Goal: Task Accomplishment & Management: Complete application form

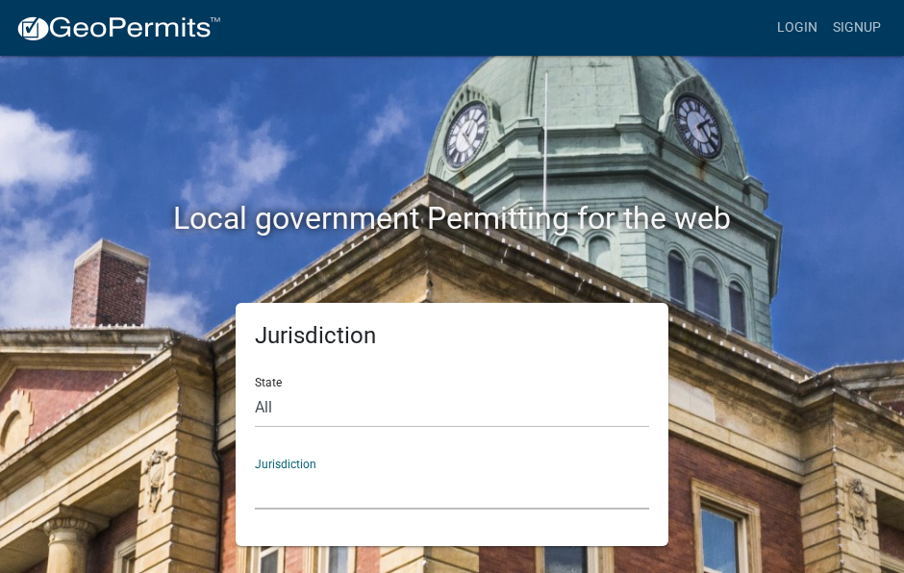
click at [313, 493] on select "[GEOGRAPHIC_DATA], [US_STATE] [GEOGRAPHIC_DATA], [US_STATE][PERSON_NAME][GEOGRA…" at bounding box center [452, 489] width 394 height 39
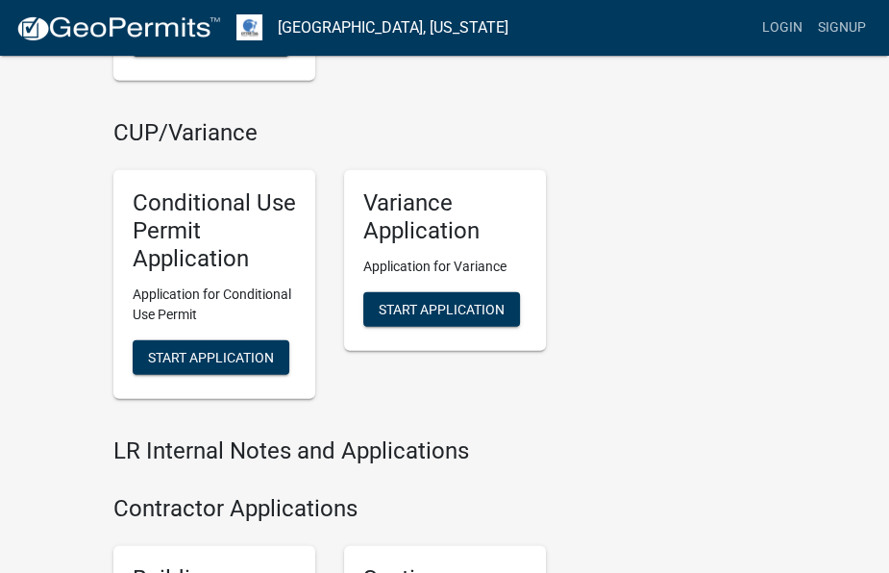
scroll to position [2884, 0]
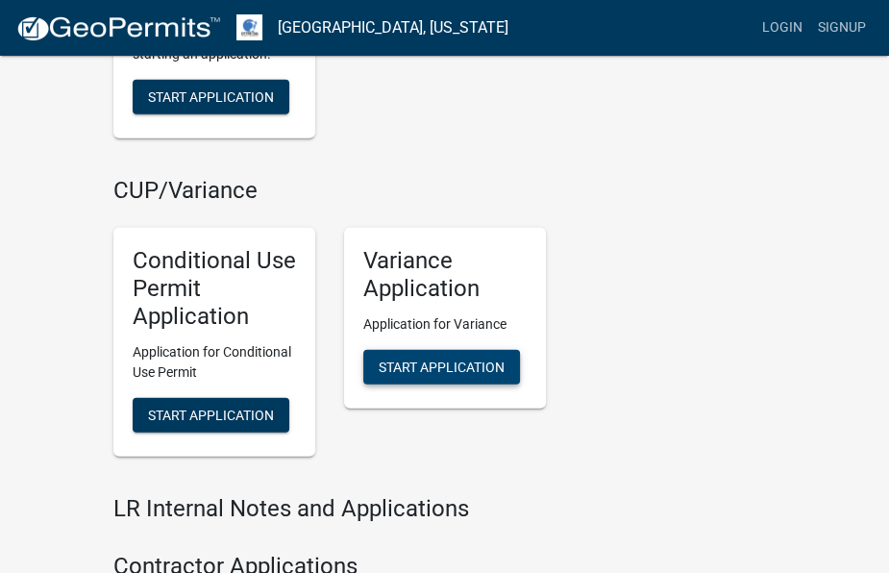
click at [487, 359] on span "Start Application" at bounding box center [442, 366] width 126 height 15
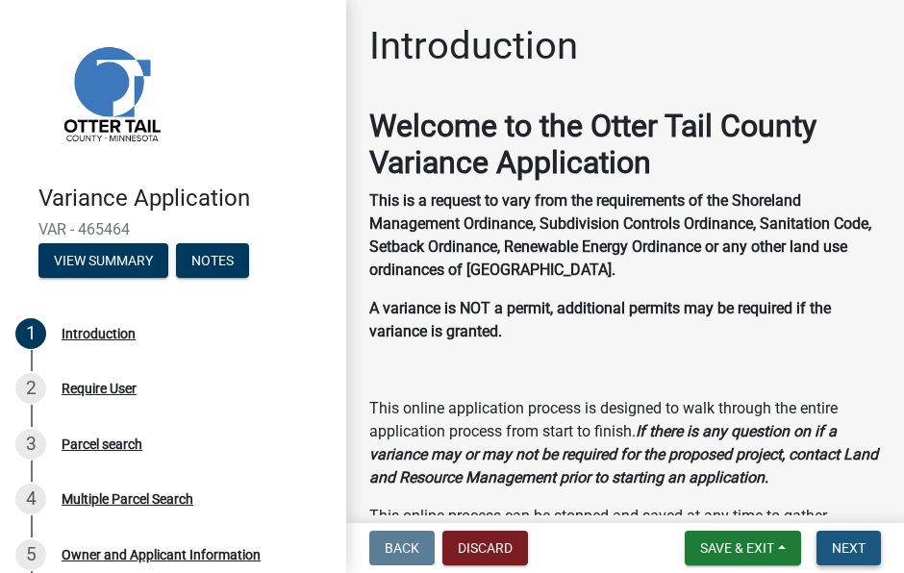
click at [856, 555] on span "Next" at bounding box center [849, 547] width 34 height 15
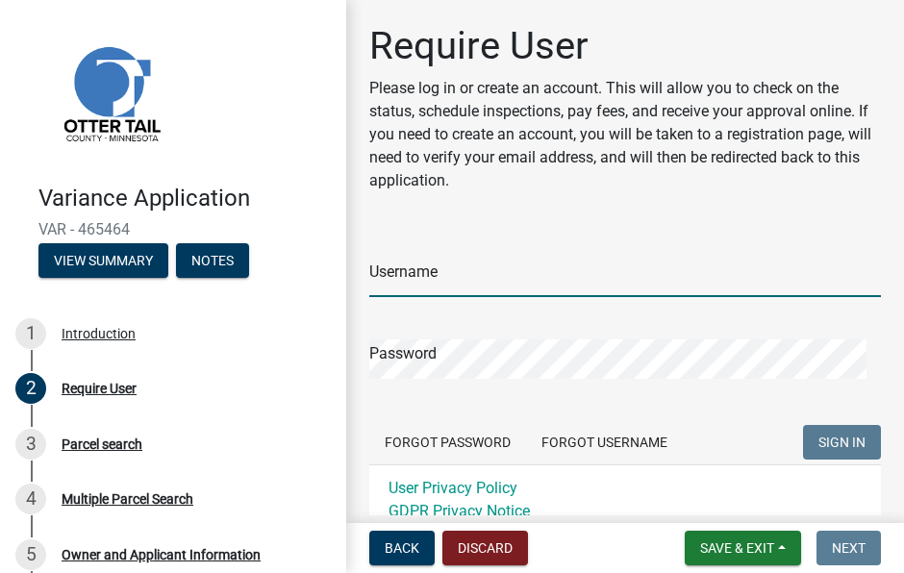
type input "Thsldo254"
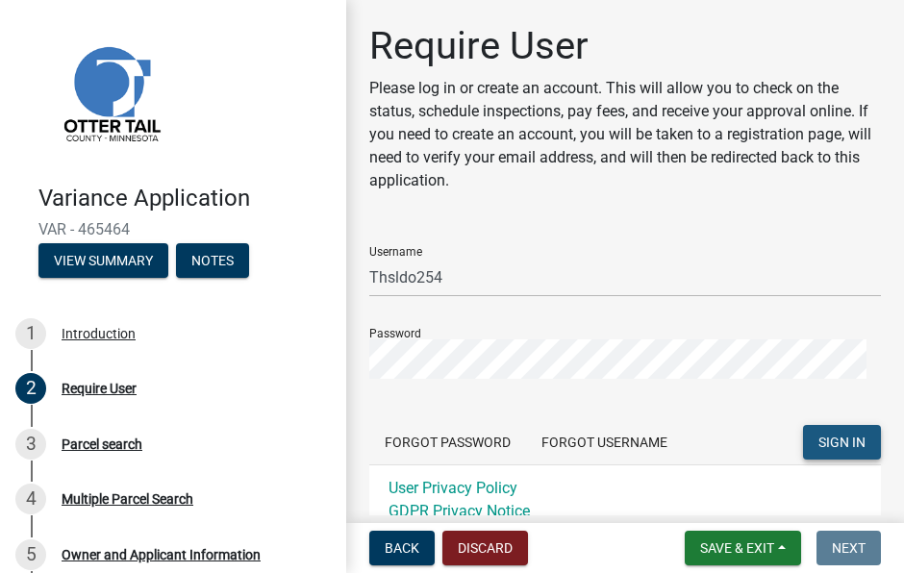
click at [832, 442] on span "SIGN IN" at bounding box center [841, 442] width 47 height 15
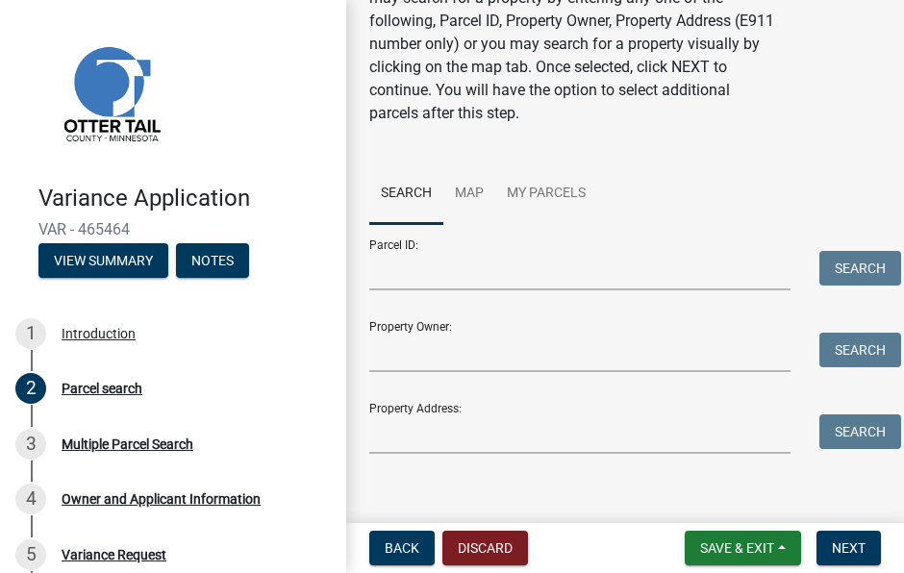
scroll to position [127, 0]
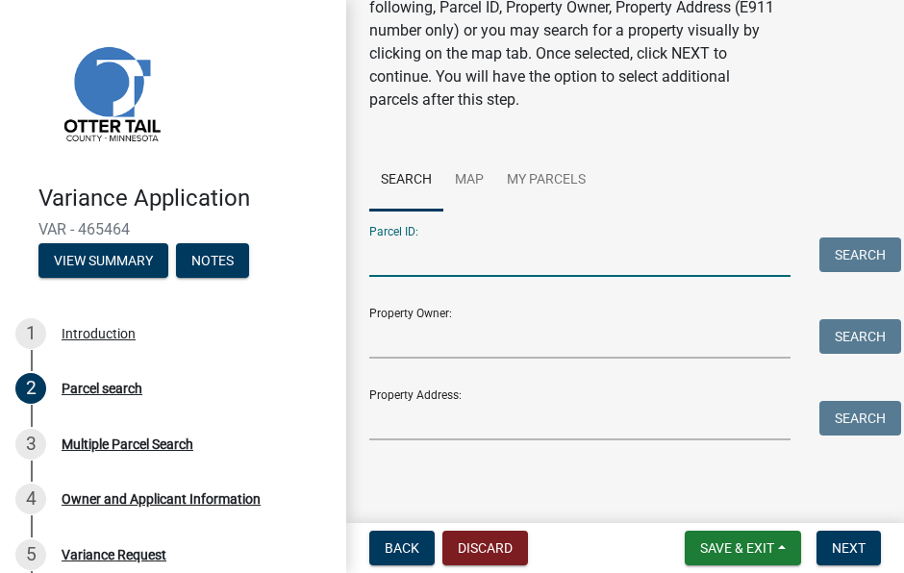
click at [400, 256] on input "Parcel ID:" at bounding box center [579, 256] width 421 height 39
type input "14000180145000"
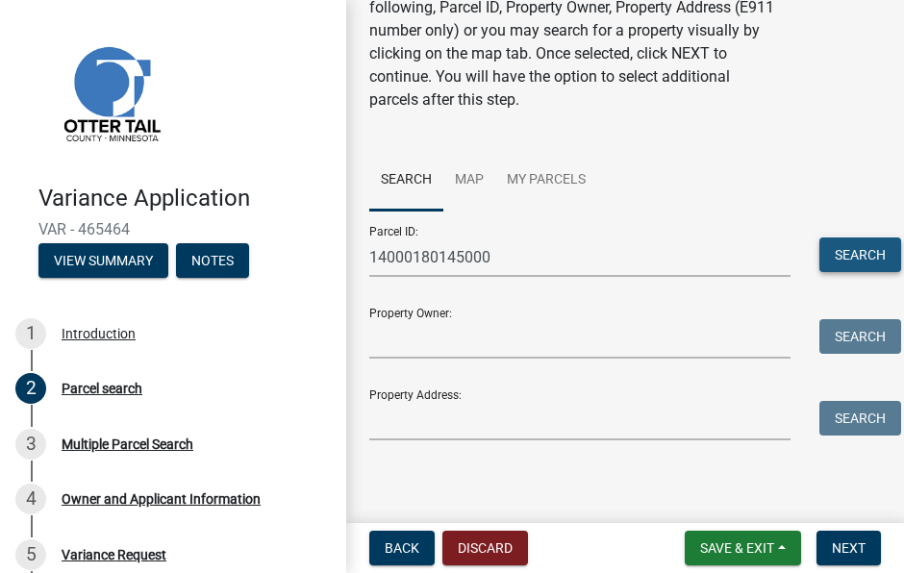
click at [854, 247] on button "Search" at bounding box center [860, 254] width 82 height 35
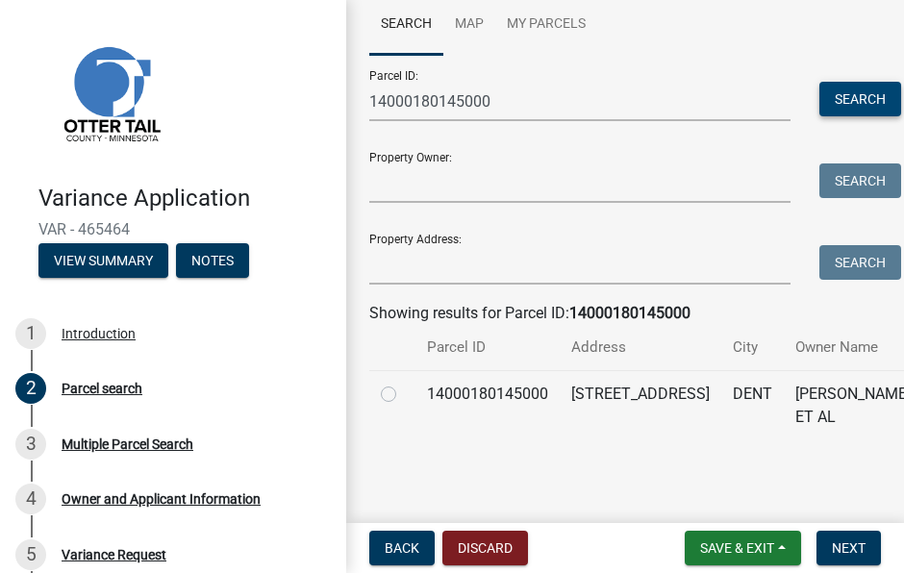
scroll to position [350, 0]
click at [404, 383] on label at bounding box center [404, 383] width 0 height 0
click at [404, 383] on input "radio" at bounding box center [410, 389] width 12 height 12
radio input "true"
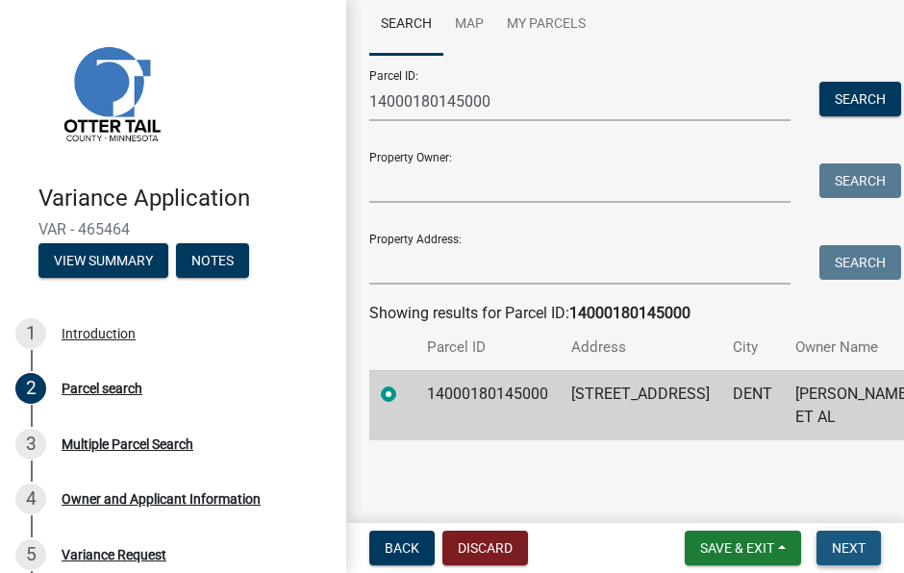
click at [850, 552] on span "Next" at bounding box center [849, 547] width 34 height 15
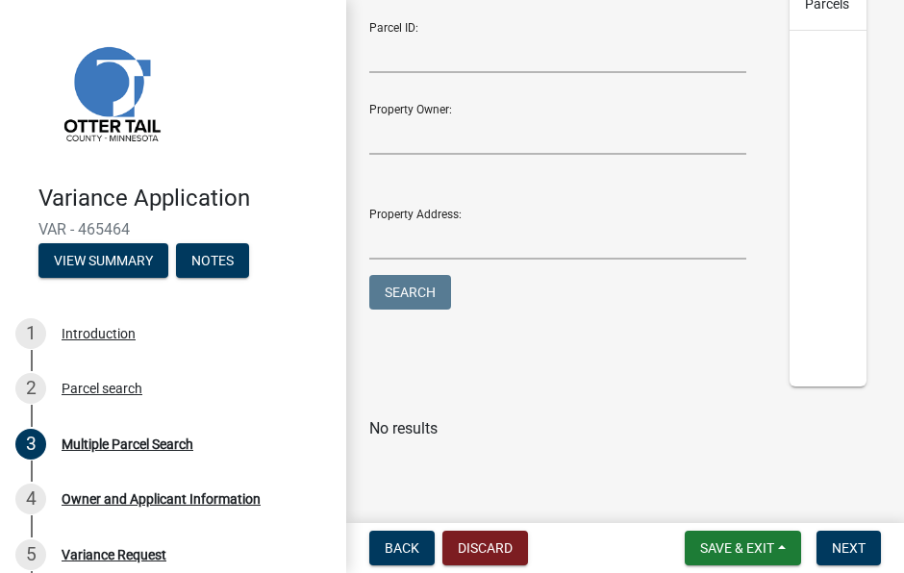
scroll to position [450, 0]
click at [842, 547] on span "Next" at bounding box center [849, 547] width 34 height 15
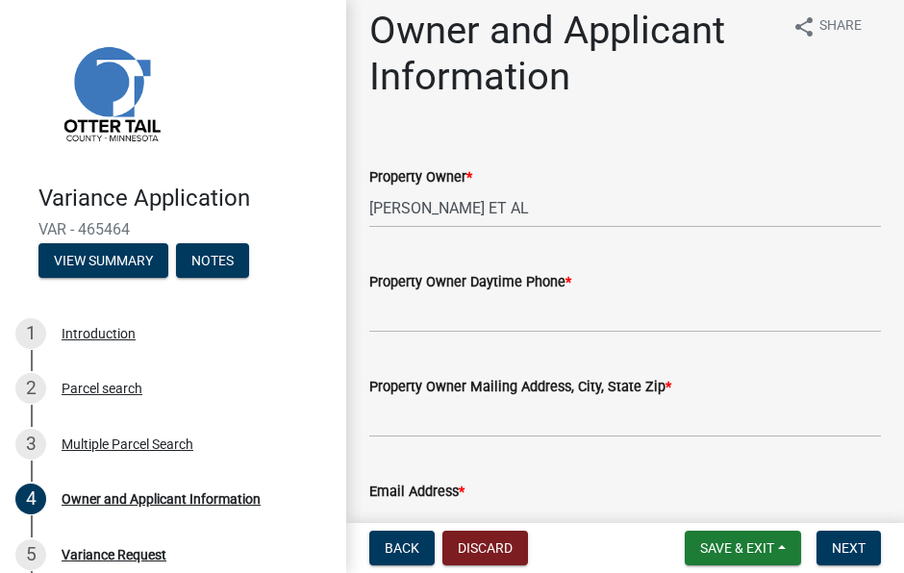
scroll to position [0, 0]
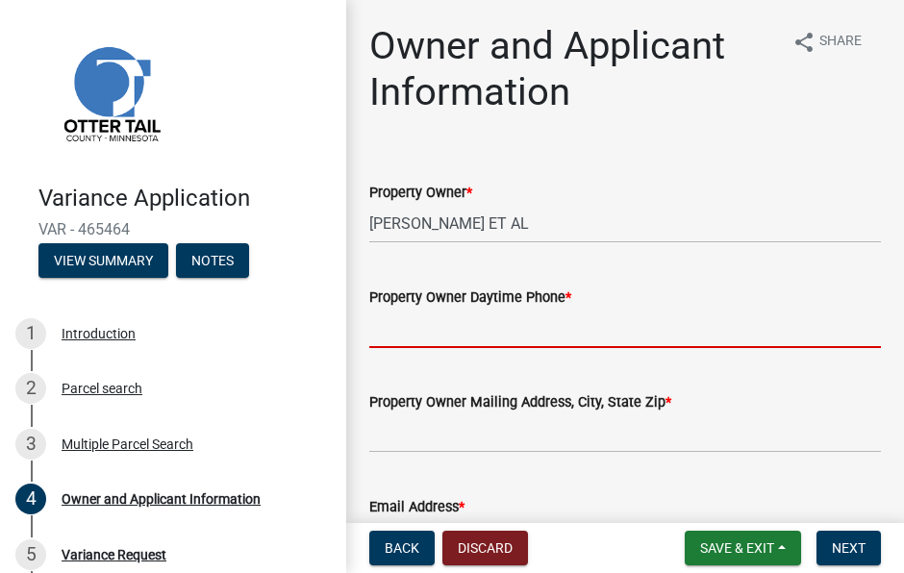
click at [606, 332] on input "Property Owner Daytime Phone *" at bounding box center [625, 328] width 512 height 39
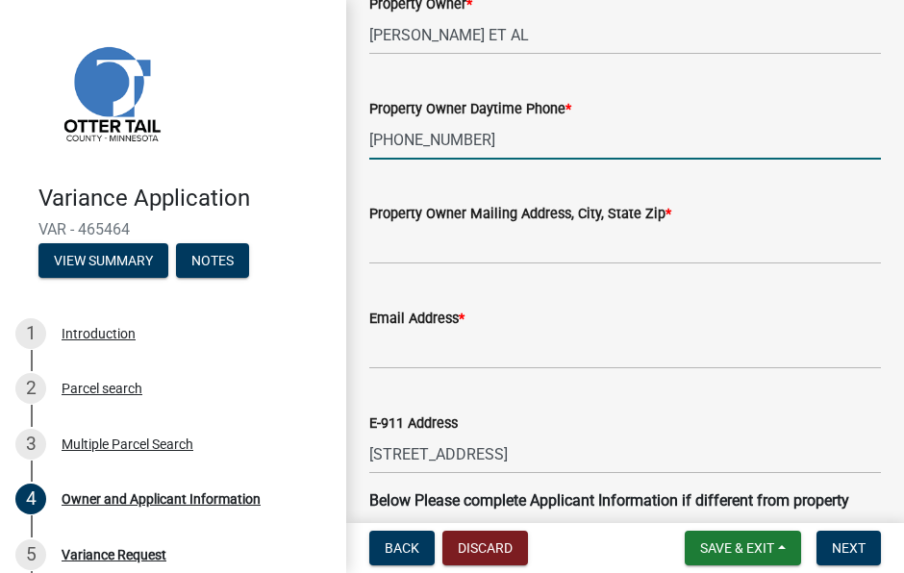
scroll to position [192, 0]
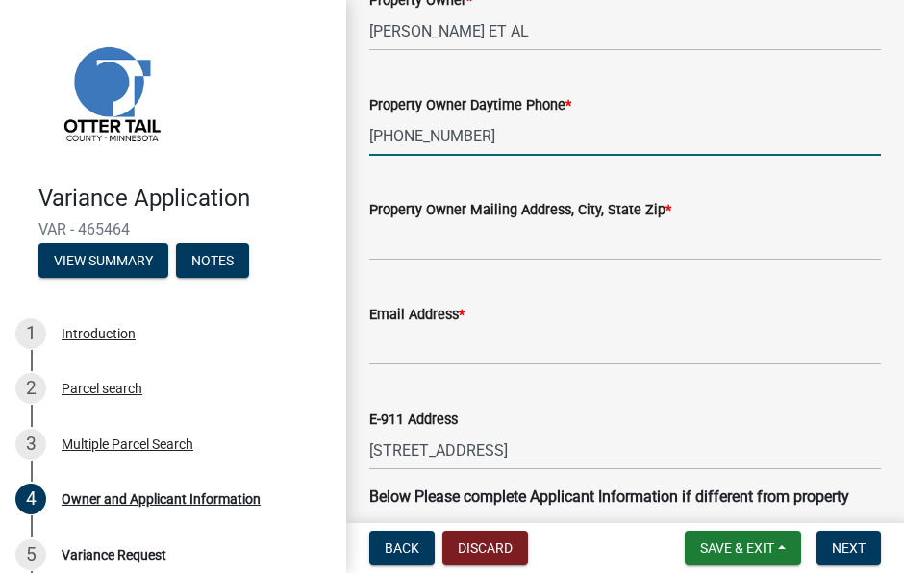
type input "320-226-8444"
click at [487, 239] on input "Property Owner Mailing Address, City, State Zip *" at bounding box center [625, 240] width 512 height 39
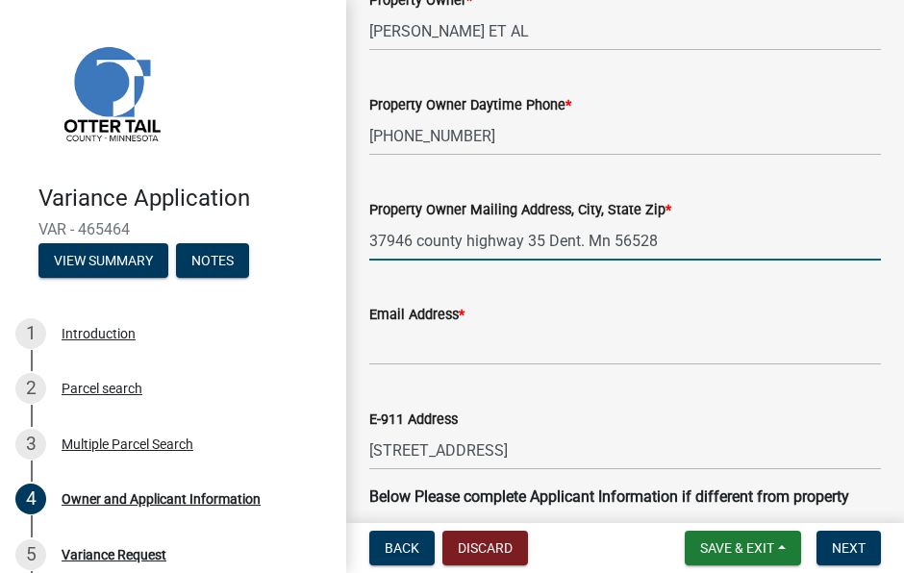
type input "37946 county highway 35 Dent. Mn 56528"
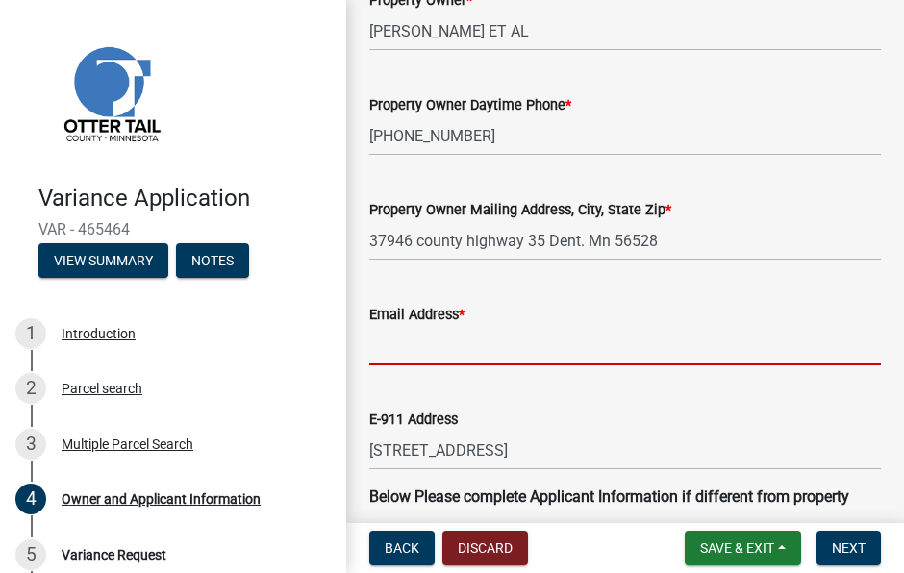
click at [417, 346] on input "Email Address *" at bounding box center [625, 345] width 512 height 39
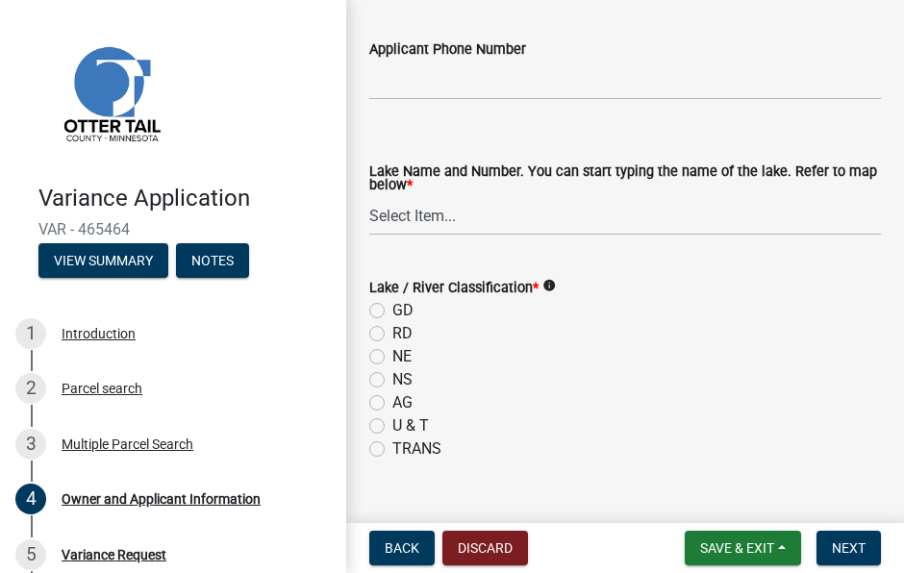
scroll to position [865, 0]
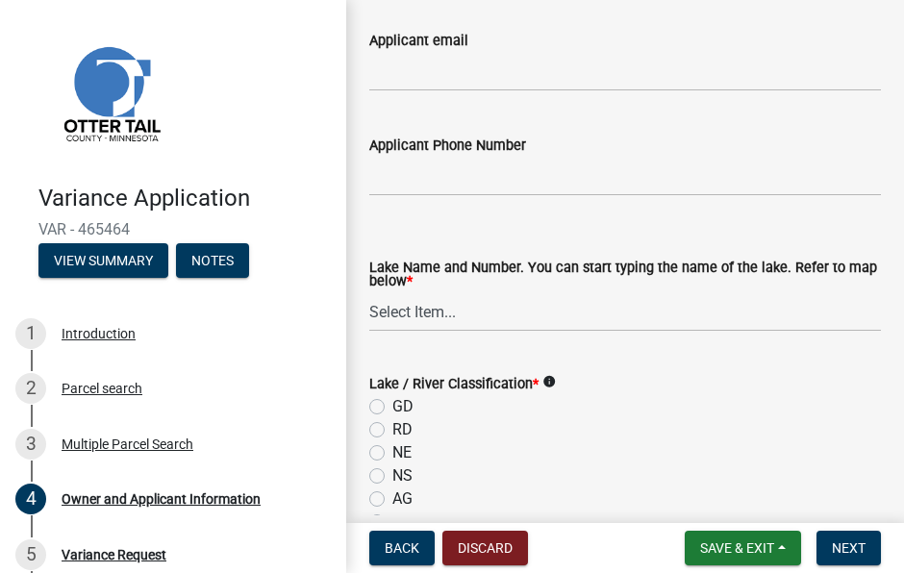
type input "curtpederson.cp@gmail.com"
click at [429, 313] on select "Select Item... None Adley 56-031 Albert 56-118 Alfred 56-600 Alice 56-244 Alice…" at bounding box center [625, 311] width 512 height 39
click at [369, 292] on select "Select Item... None Adley 56-031 Albert 56-118 Alfred 56-600 Alice 56-244 Alice…" at bounding box center [625, 311] width 512 height 39
select select "ffe53edf-2050-45b9-b8fe-5e2f6495f3f5"
click at [408, 454] on label "NE" at bounding box center [401, 452] width 19 height 23
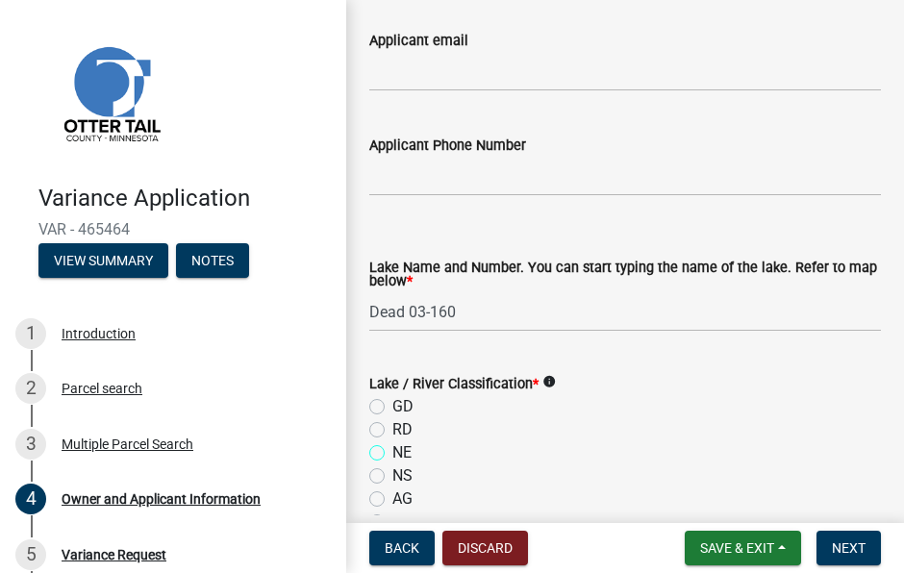
click at [405, 454] on input "NE" at bounding box center [398, 447] width 12 height 12
radio input "true"
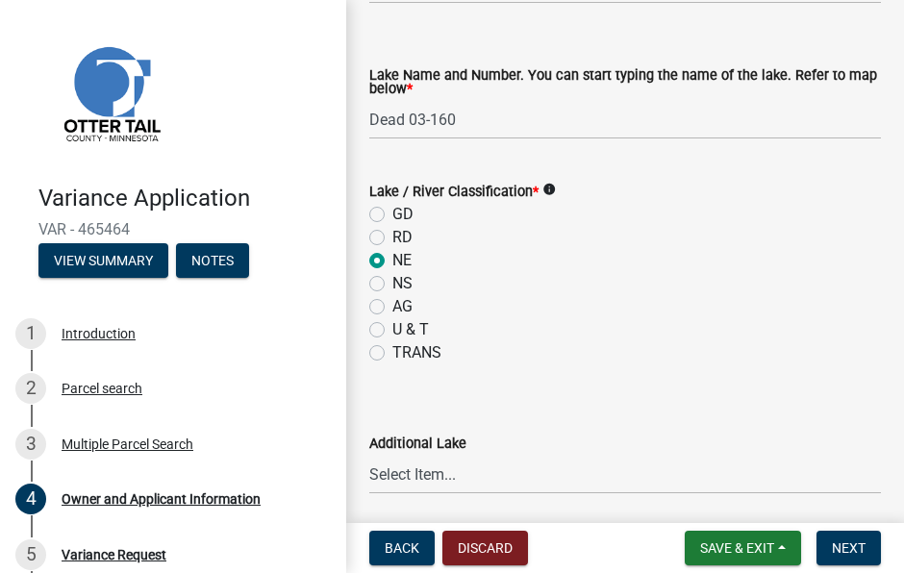
scroll to position [961, 0]
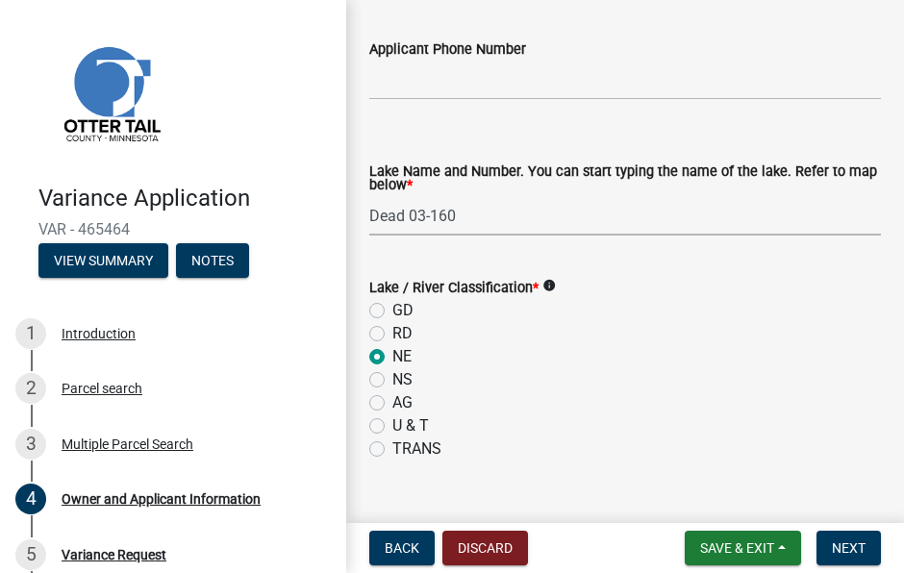
click at [462, 212] on select "Select Item... None Adley 56-031 Albert 56-118 Alfred 56-600 Alice 56-244 Alice…" at bounding box center [625, 215] width 512 height 39
click at [369, 196] on select "Select Item... None Adley 56-031 Albert 56-118 Alfred 56-600 Alice 56-244 Alice…" at bounding box center [625, 215] width 512 height 39
select select "da3f784e-0010-43cd-bd09-4cbc046e05e4"
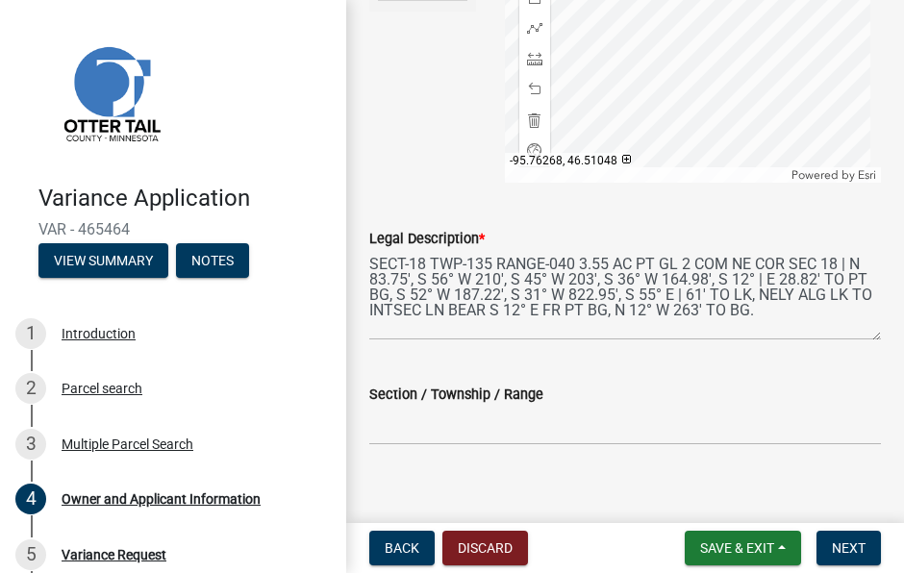
scroll to position [2135, 0]
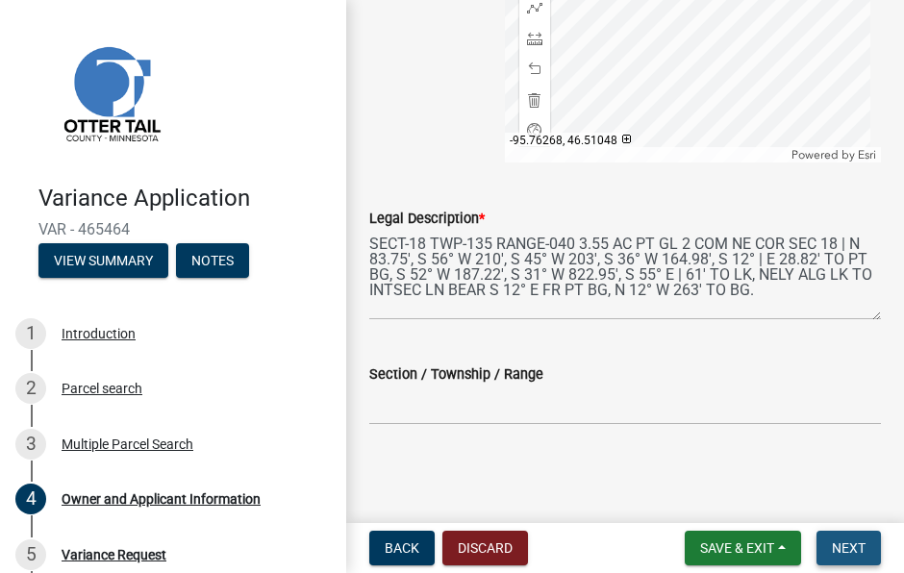
click at [858, 546] on span "Next" at bounding box center [849, 547] width 34 height 15
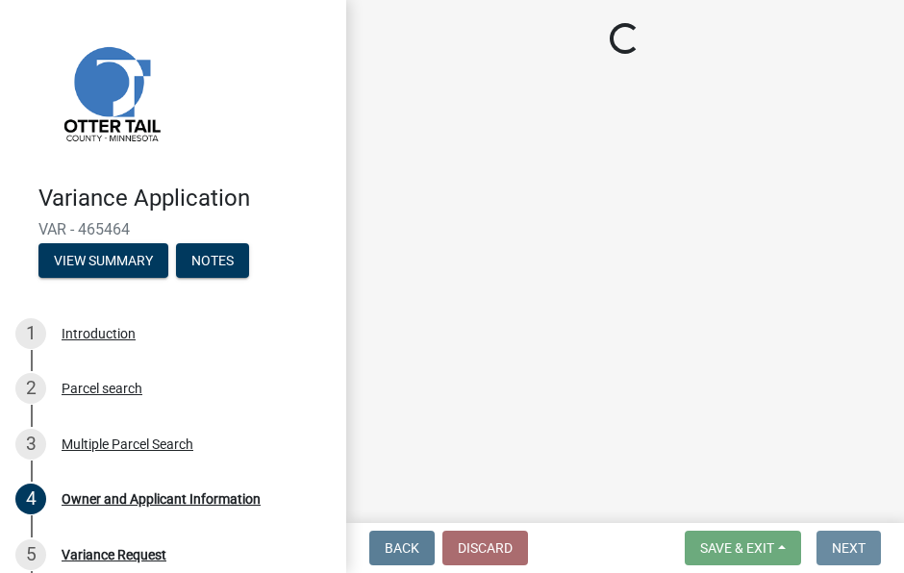
scroll to position [0, 0]
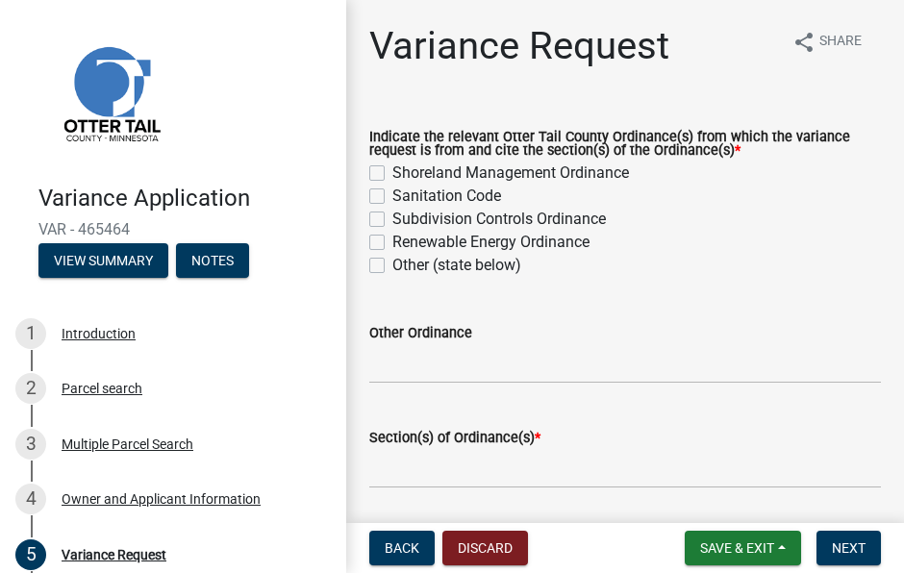
click at [392, 175] on label "Shoreland Management Ordinance" at bounding box center [510, 173] width 237 height 23
click at [392, 174] on input "Shoreland Management Ordinance" at bounding box center [398, 168] width 12 height 12
checkbox input "true"
checkbox input "false"
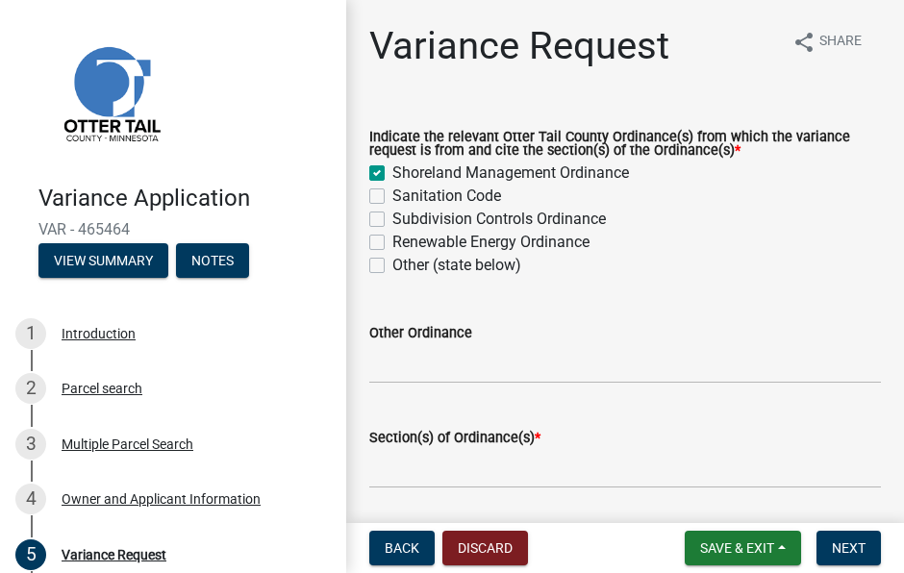
checkbox input "false"
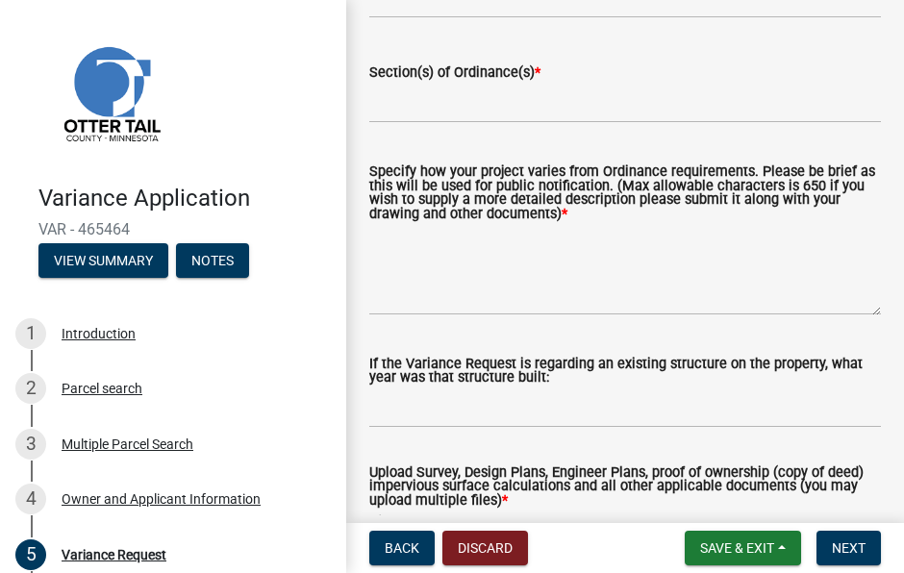
scroll to position [385, 0]
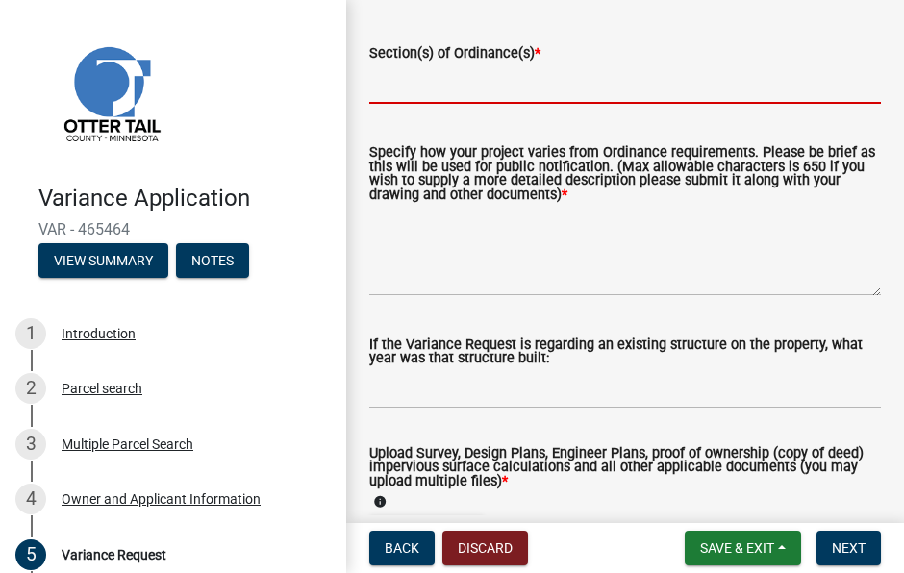
click at [495, 89] on input "Section(s) of Ordinance(s) *" at bounding box center [625, 83] width 512 height 39
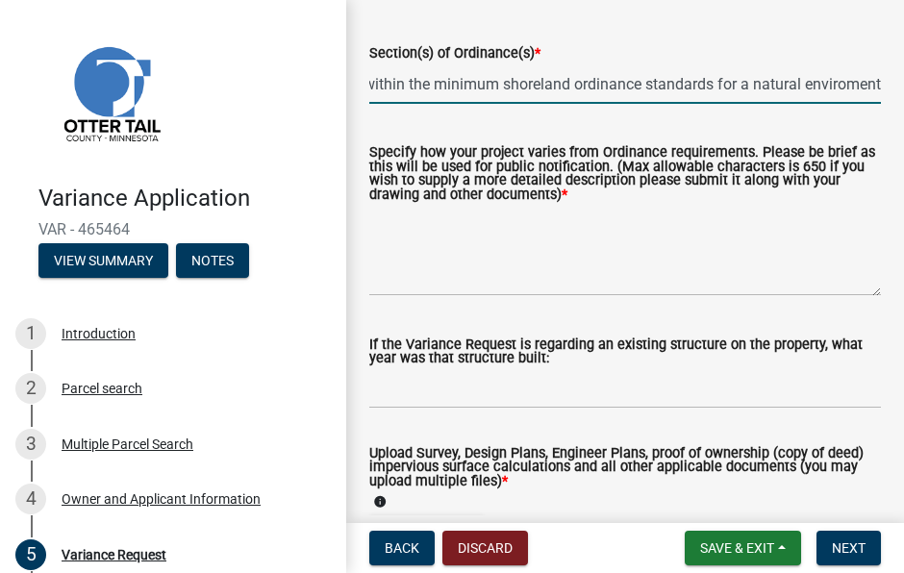
scroll to position [0, 196]
click at [826, 82] on input "Our lake cabin is located within the minimum shoreland ordinance standards for …" at bounding box center [625, 83] width 512 height 39
click at [878, 83] on div "Section(s) of Ordinance(s) * Our lake cabin is located within the minimum shore…" at bounding box center [625, 58] width 540 height 89
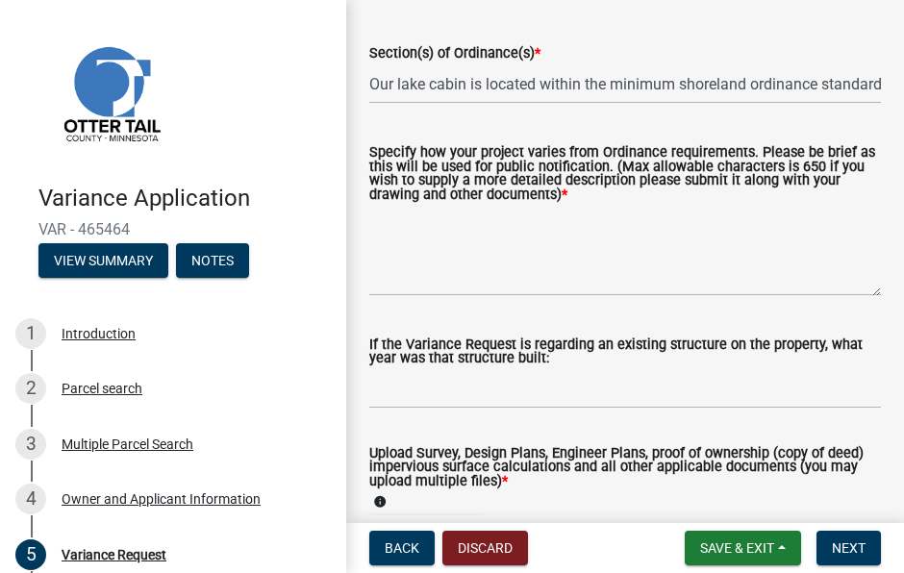
click at [754, 112] on wm-data-entity-input "Section(s) of Ordinance(s) * Our lake cabin is located within the minimum shore…" at bounding box center [625, 66] width 512 height 105
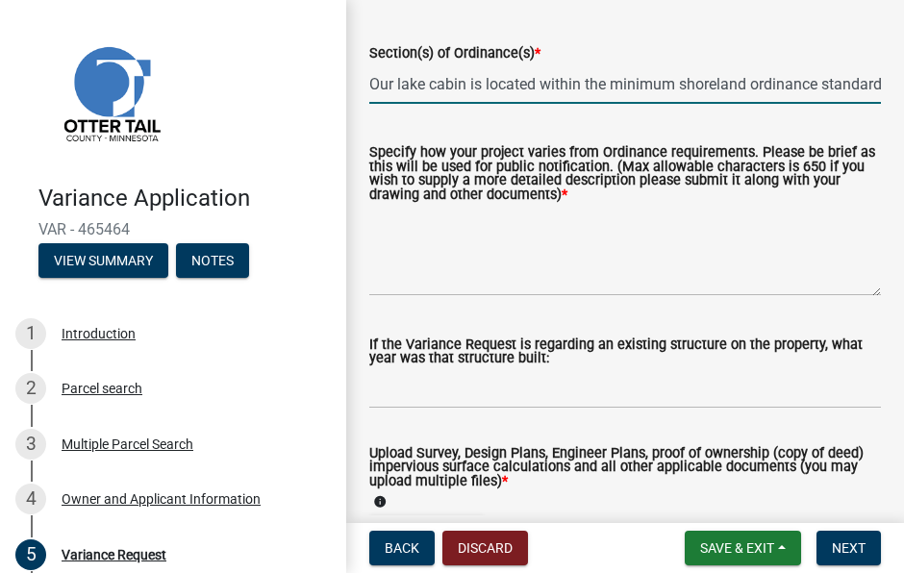
click at [787, 86] on input "Our lake cabin is located within the minimum shoreland ordinance standards for …" at bounding box center [625, 83] width 512 height 39
click at [806, 51] on div "Section(s) of Ordinance(s) *" at bounding box center [625, 52] width 512 height 23
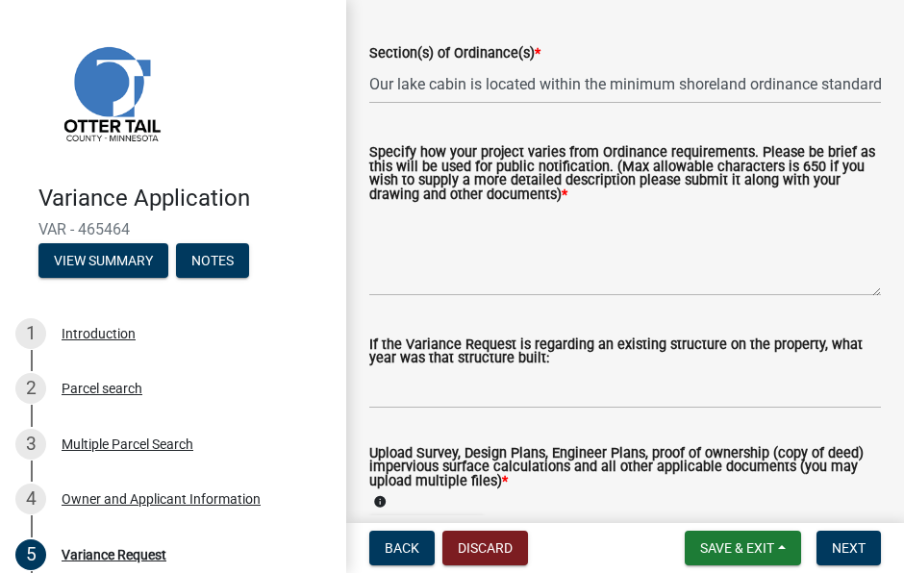
click at [806, 51] on div "Section(s) of Ordinance(s) *" at bounding box center [625, 52] width 512 height 23
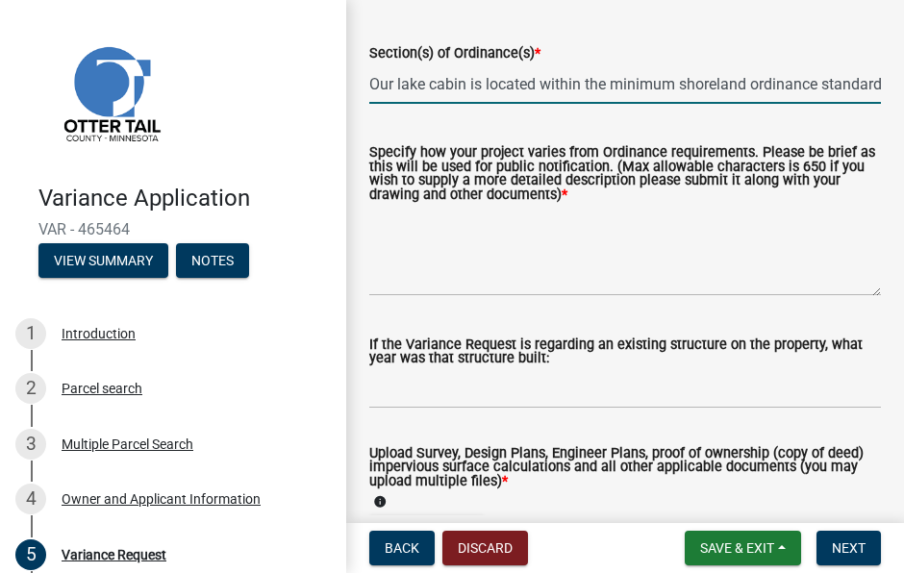
click at [861, 85] on input "Our lake cabin is located within the minimum shoreland ordinance standards for …" at bounding box center [625, 83] width 512 height 39
click at [859, 83] on input "Our lake cabin is located within the minimum shoreland ordinanceards for a natu…" at bounding box center [625, 83] width 512 height 39
drag, startPoint x: 861, startPoint y: 85, endPoint x: 883, endPoint y: 82, distance: 22.3
click at [861, 85] on input "Our lake cabin is located within the minimum shoreland ordinanceor a natural en…" at bounding box center [625, 83] width 512 height 39
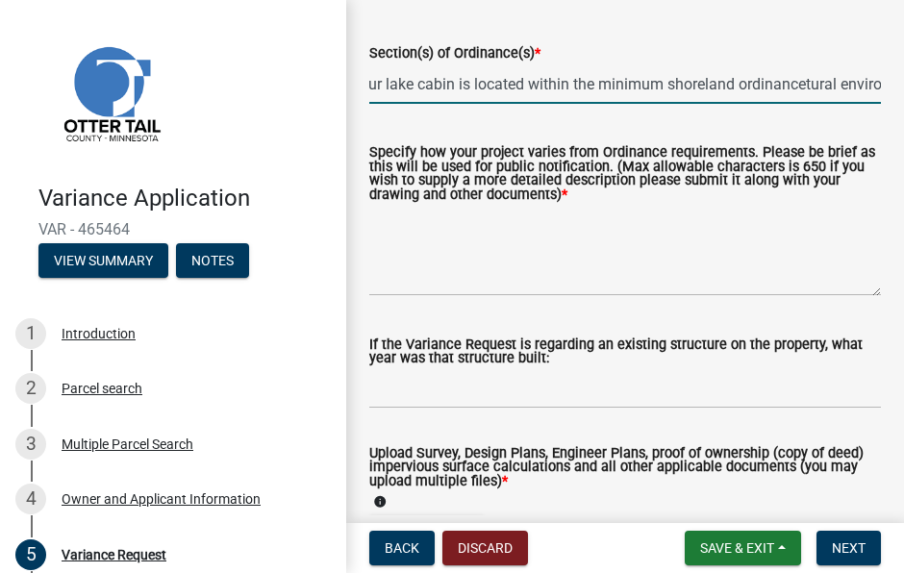
click at [861, 79] on input "Our lake cabin is located within the minimum shoreland ordinancetural environme…" at bounding box center [625, 83] width 512 height 39
click at [862, 86] on input "Our lake cabin is located within the minimum shoreland ordinanceironment" at bounding box center [625, 83] width 512 height 39
click at [853, 86] on input "Our lake cabin is located within the minimum shoreland ordinanceiront" at bounding box center [625, 83] width 512 height 39
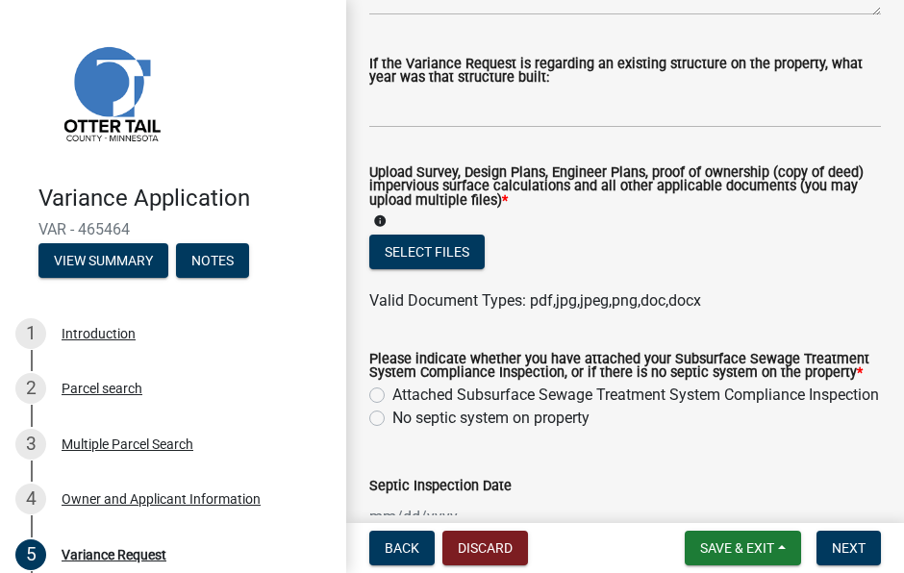
scroll to position [673, 0]
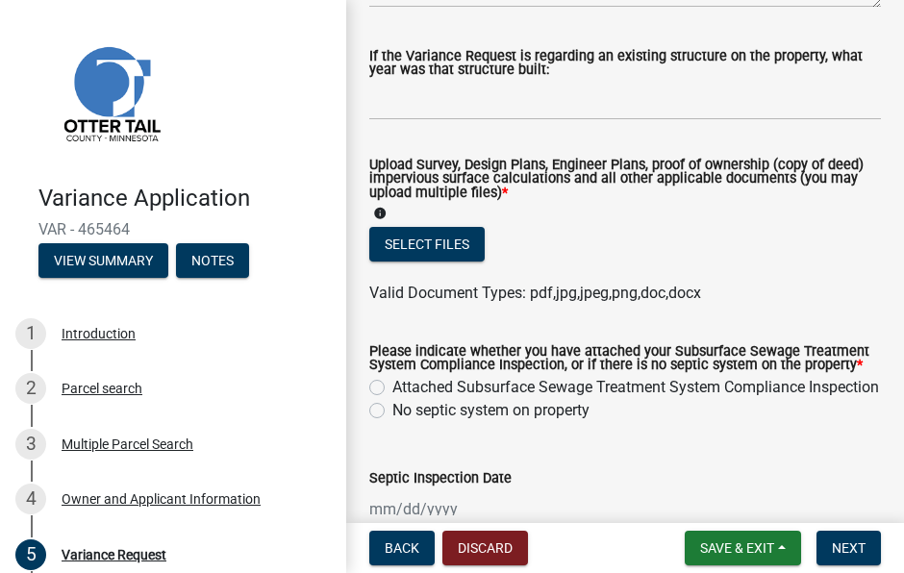
type input "Our lake cabin is located within the minimum shoreland ordinance."
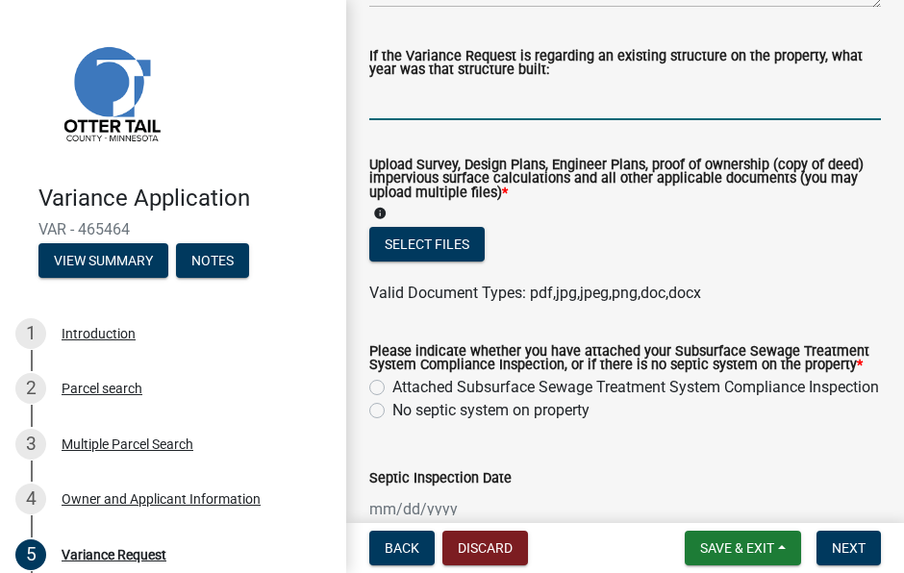
click at [454, 104] on input "If the Variance Request is regarding an existing structure on the property, wha…" at bounding box center [625, 100] width 512 height 39
type input "1950's"
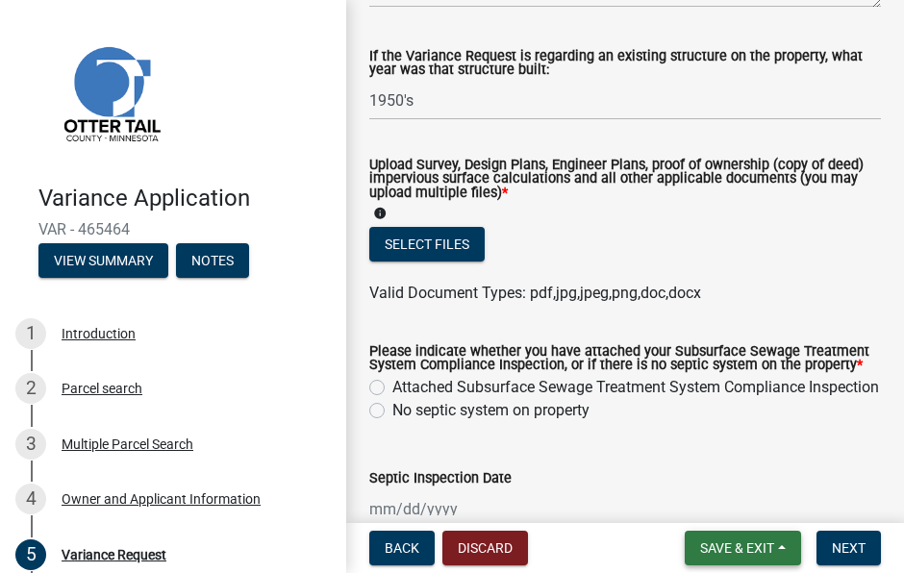
click at [770, 547] on span "Save & Exit" at bounding box center [737, 547] width 74 height 15
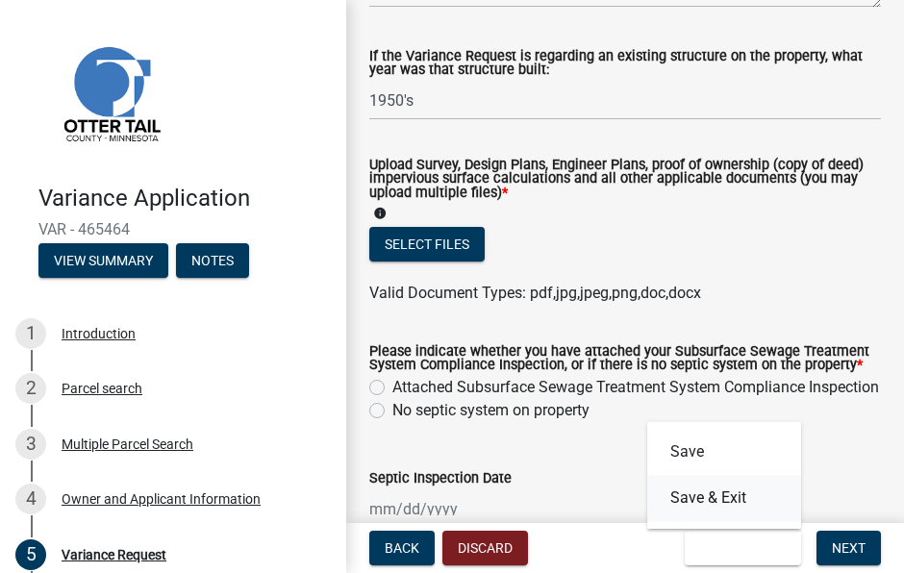
click at [712, 497] on button "Save & Exit" at bounding box center [724, 498] width 154 height 46
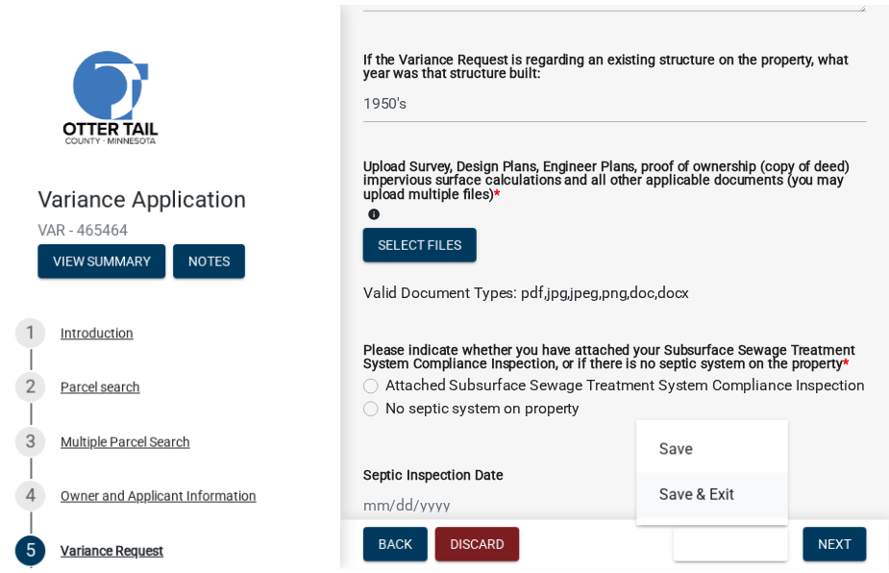
scroll to position [0, 0]
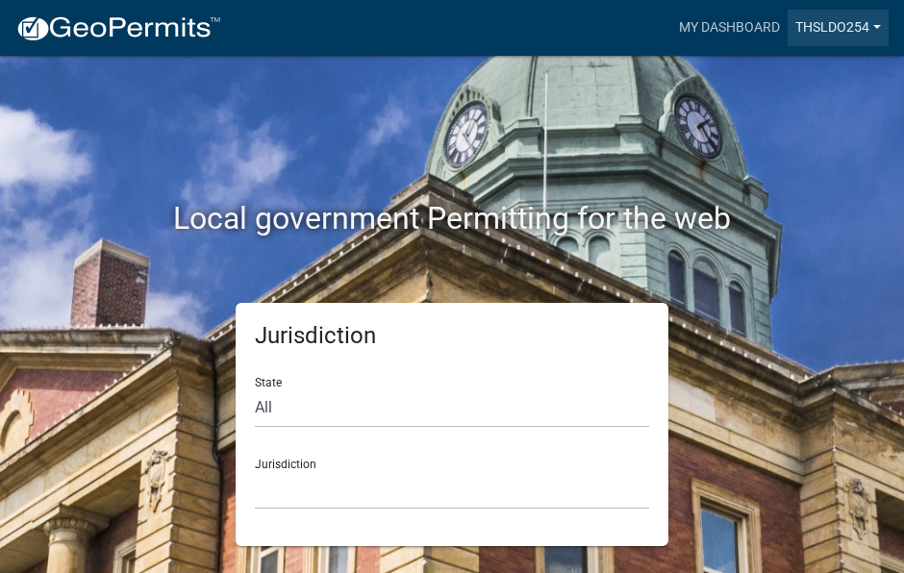
click at [852, 28] on link "Thsldo254" at bounding box center [837, 28] width 101 height 37
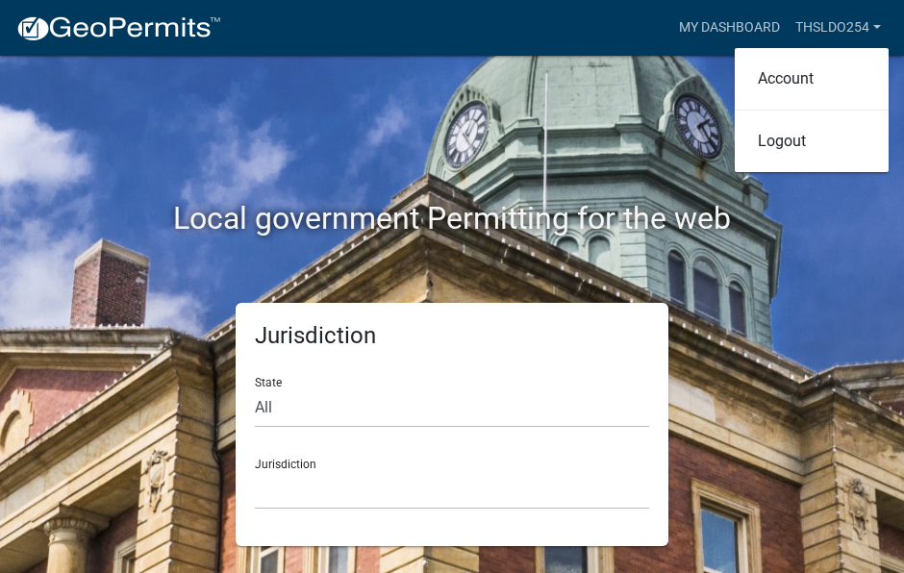
click at [821, 254] on div "Local government Permitting for the web Jurisdiction State All Colorado Georgia…" at bounding box center [452, 286] width 904 height 573
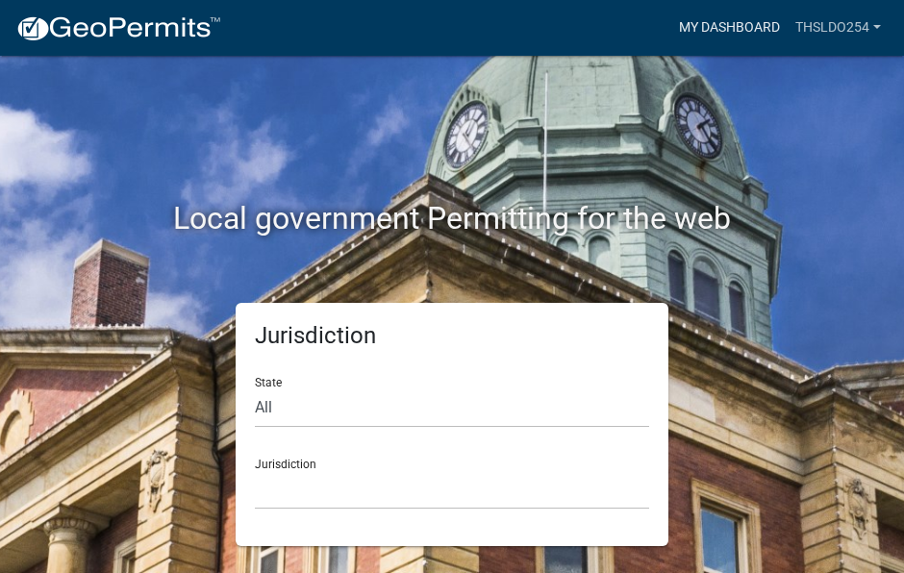
click at [728, 22] on link "My Dashboard" at bounding box center [729, 28] width 116 height 37
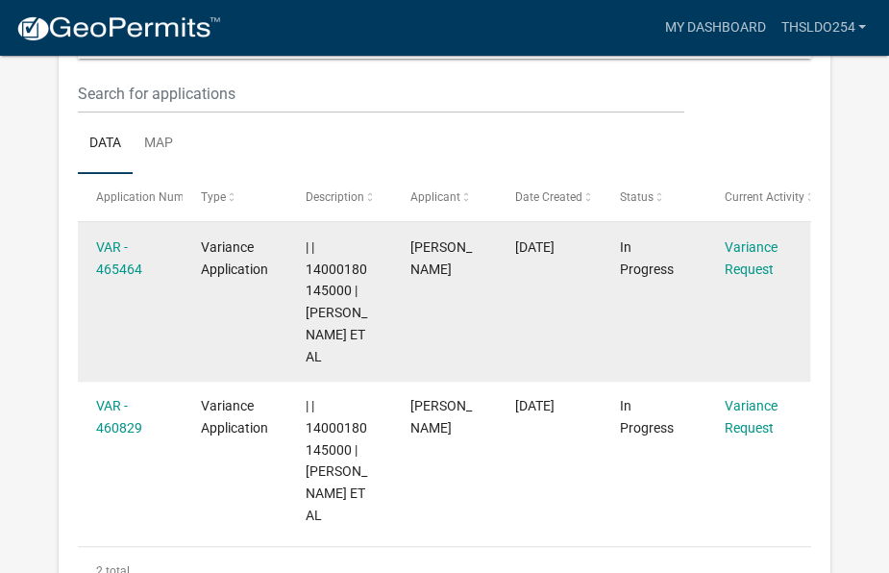
scroll to position [255, 0]
click at [124, 267] on link "VAR - 465464" at bounding box center [119, 257] width 46 height 37
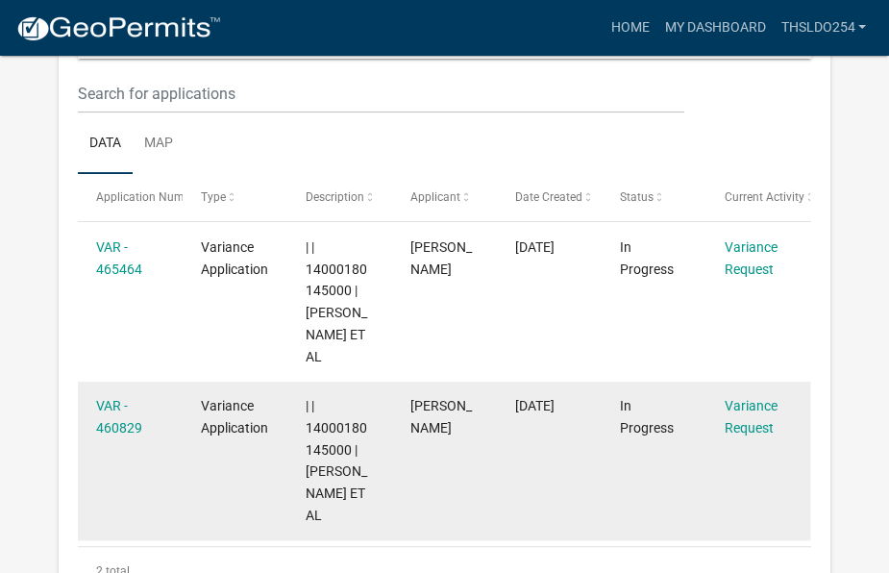
scroll to position [255, 0]
click at [122, 428] on link "VAR - 460829" at bounding box center [119, 416] width 46 height 37
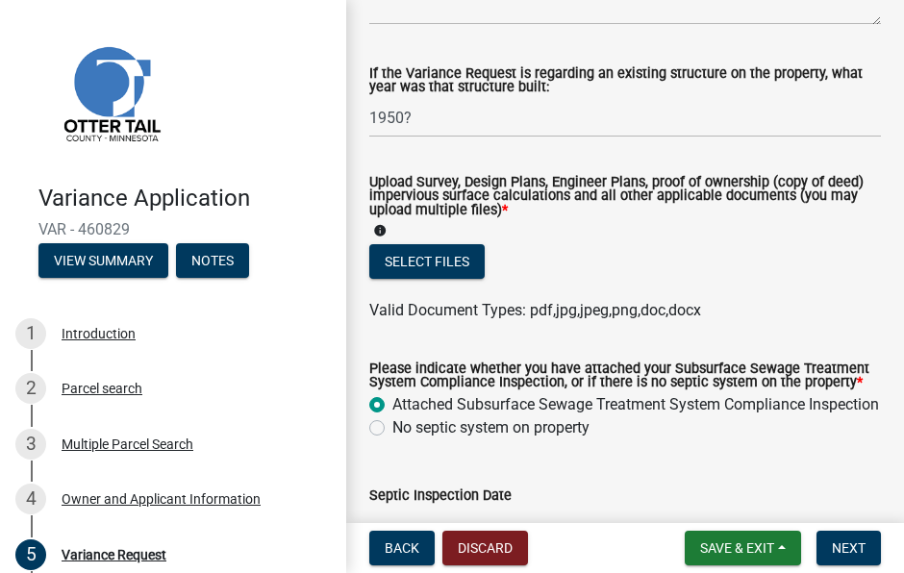
scroll to position [673, 0]
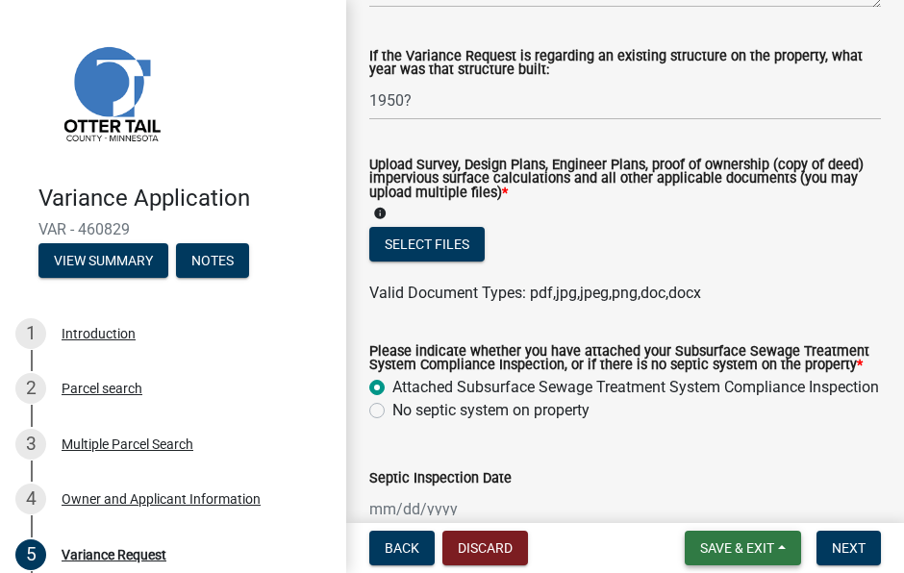
click at [762, 551] on span "Save & Exit" at bounding box center [737, 547] width 74 height 15
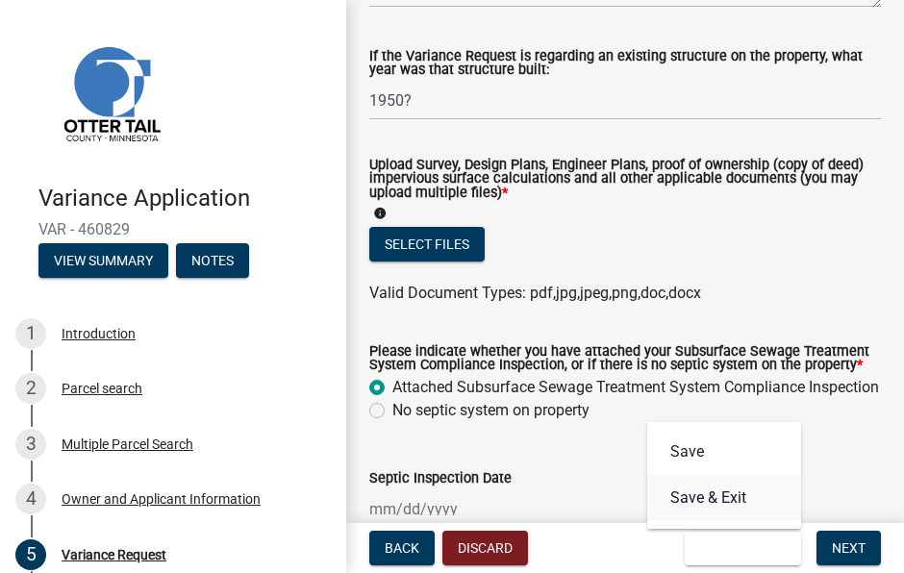
click at [753, 499] on button "Save & Exit" at bounding box center [724, 498] width 154 height 46
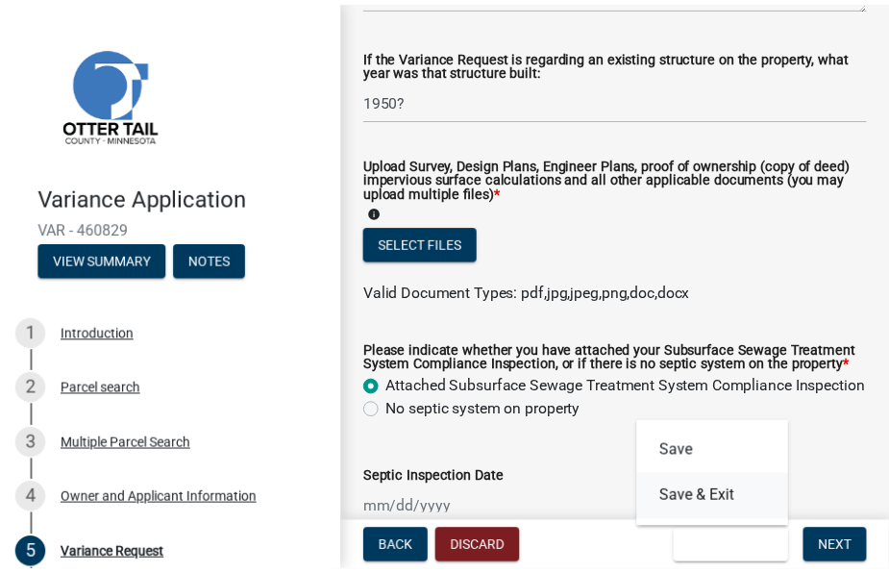
scroll to position [0, 0]
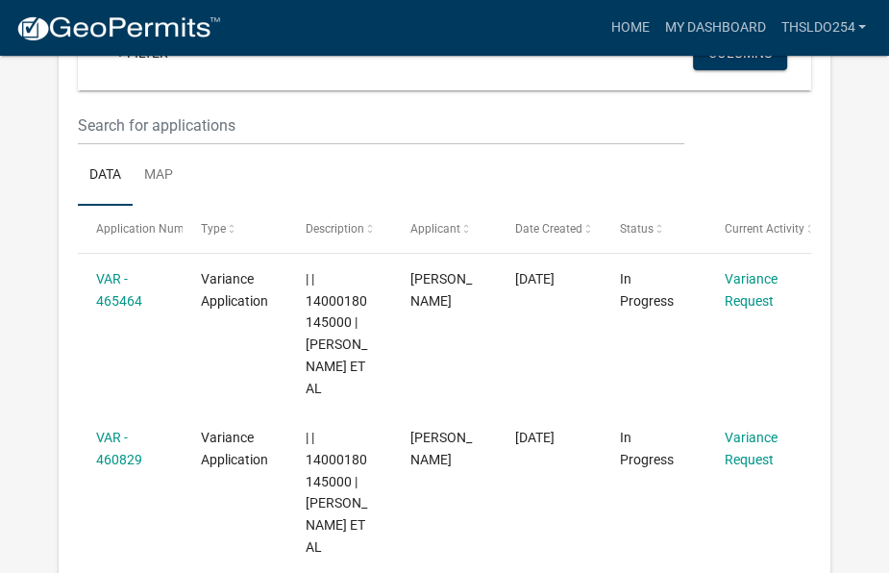
scroll to position [255, 0]
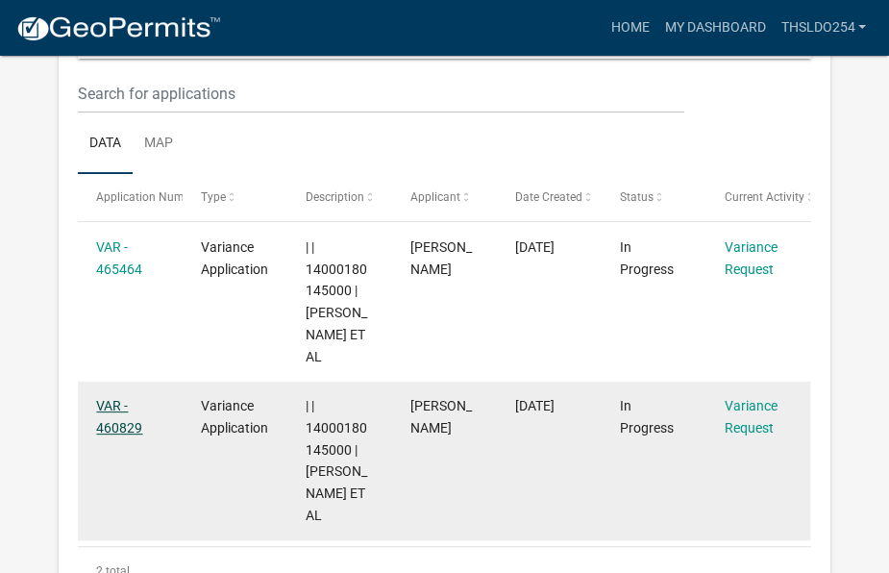
click at [129, 428] on link "VAR - 460829" at bounding box center [119, 416] width 46 height 37
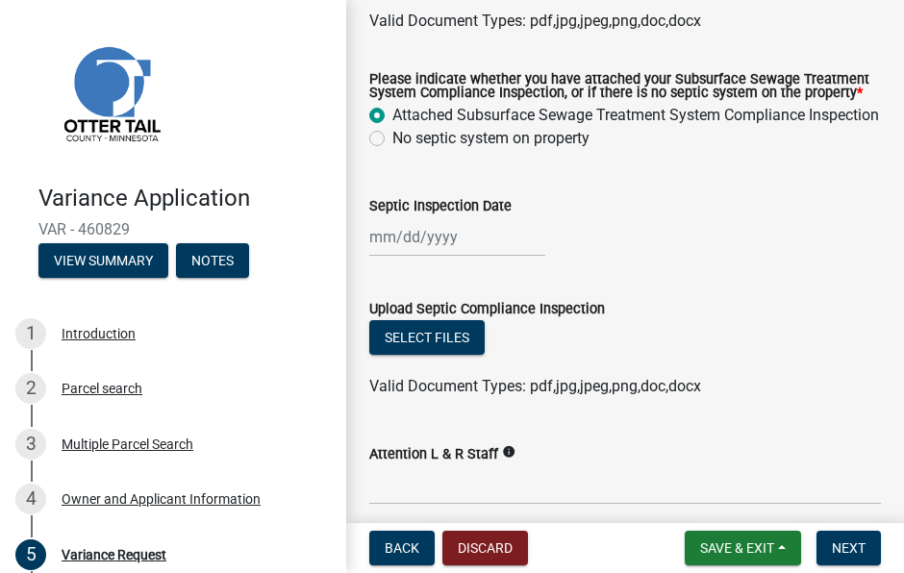
scroll to position [954, 0]
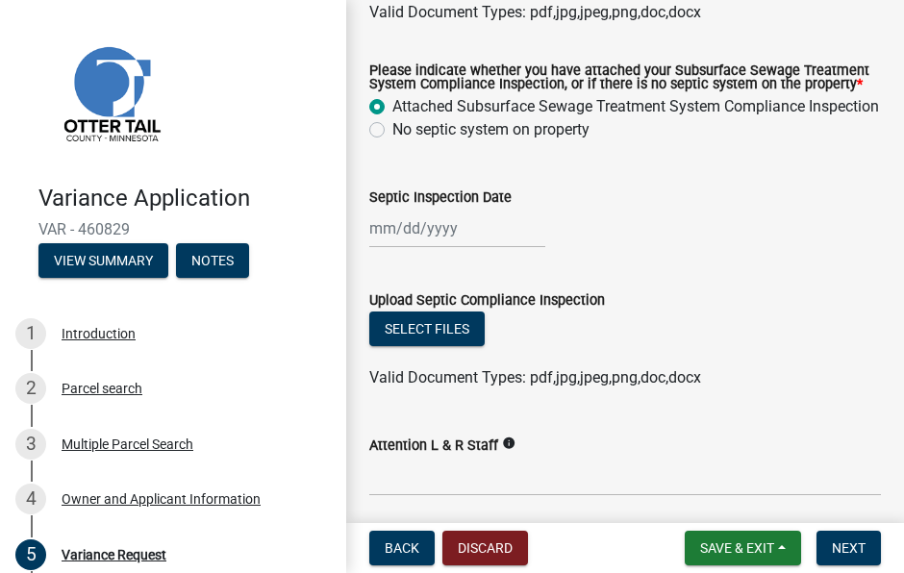
click at [57, 46] on img at bounding box center [110, 92] width 144 height 144
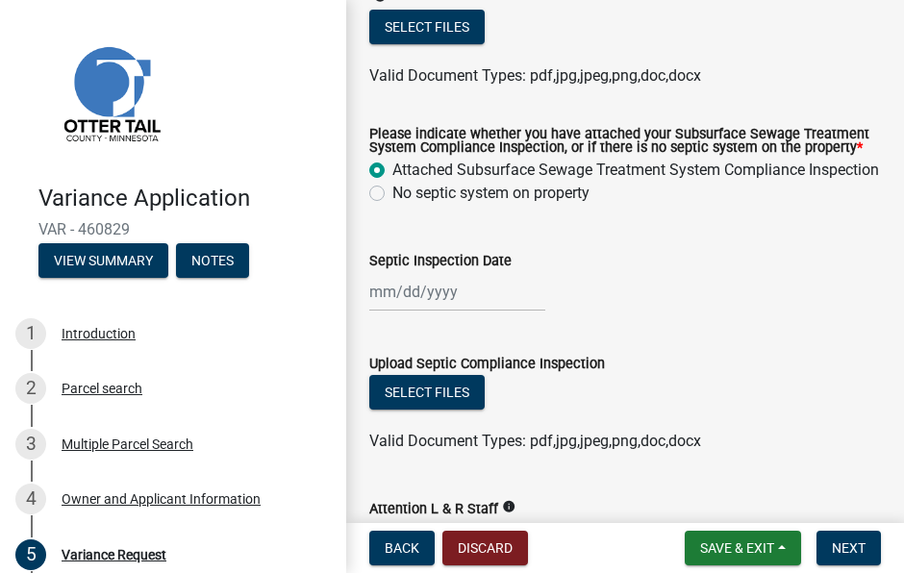
scroll to position [762, 0]
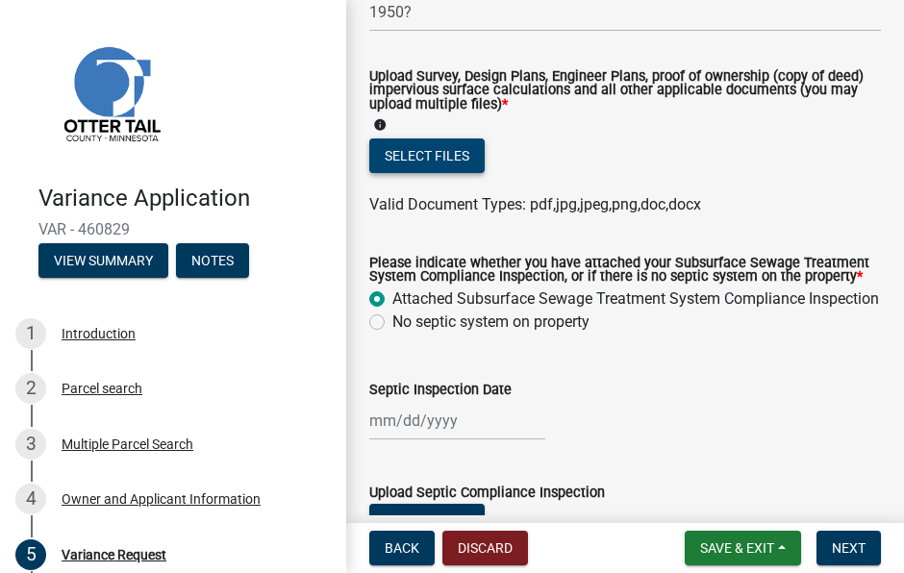
click at [446, 152] on button "Select files" at bounding box center [426, 155] width 115 height 35
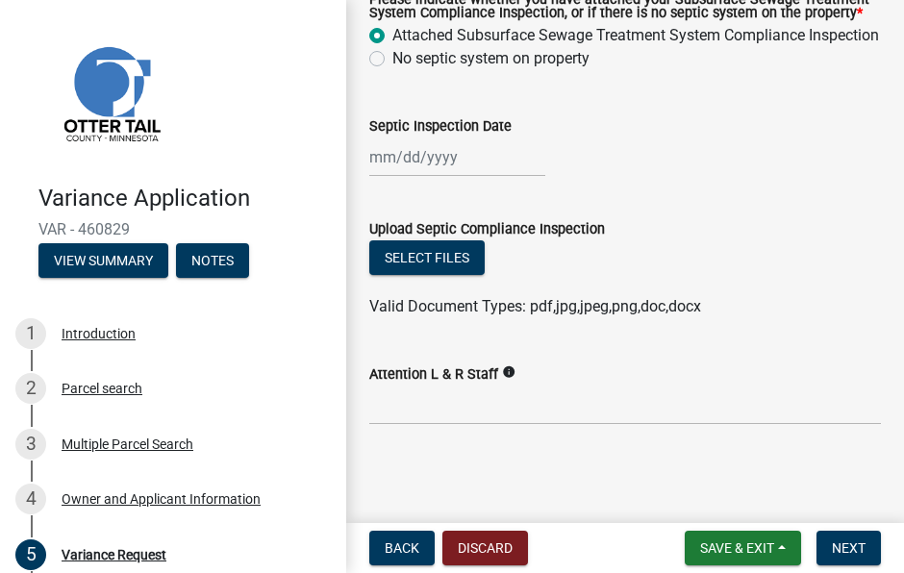
scroll to position [1401, 0]
click at [854, 545] on span "Next" at bounding box center [849, 547] width 34 height 15
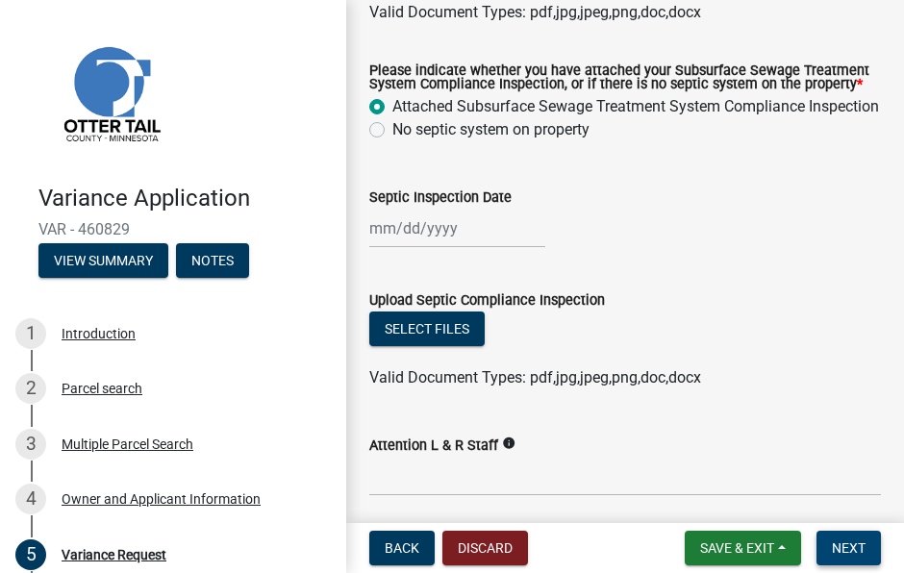
scroll to position [1424, 0]
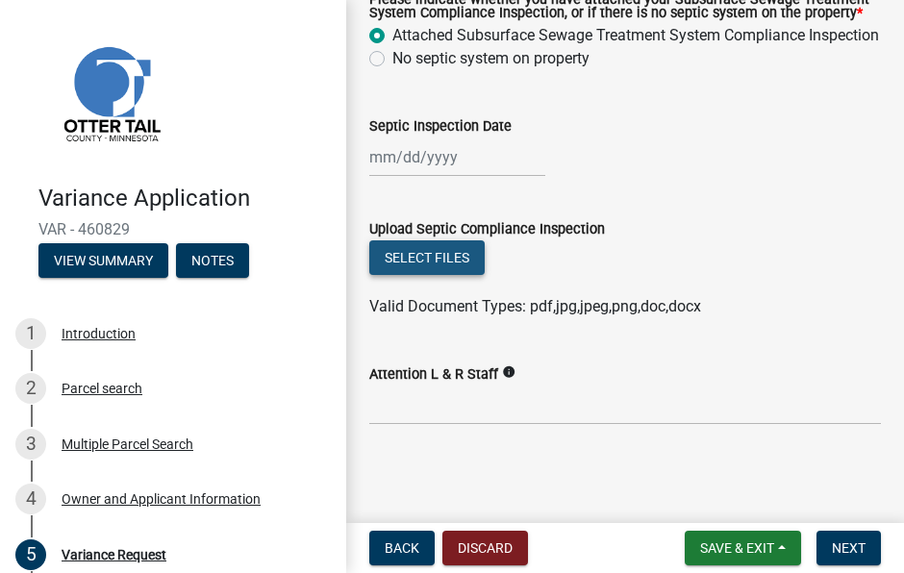
click at [454, 255] on button "Select files" at bounding box center [426, 257] width 115 height 35
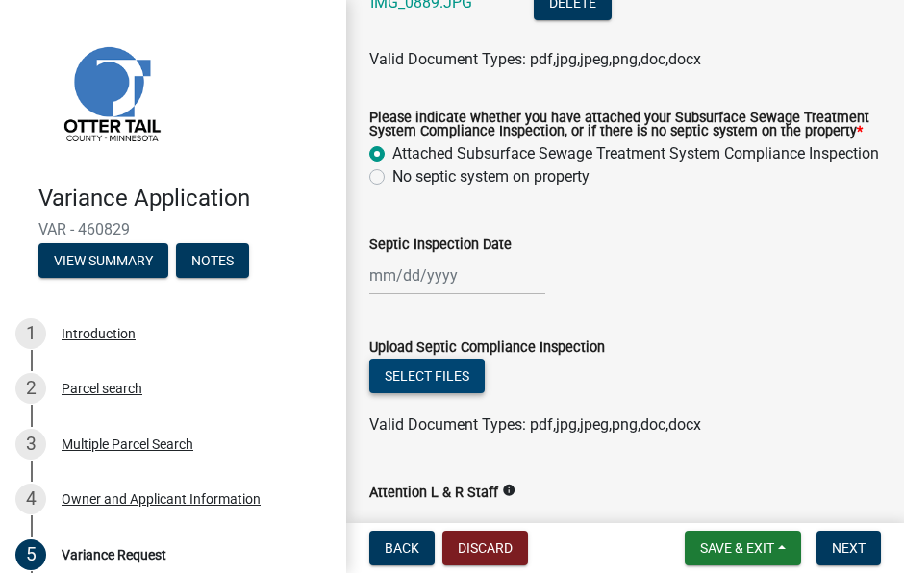
scroll to position [1328, 0]
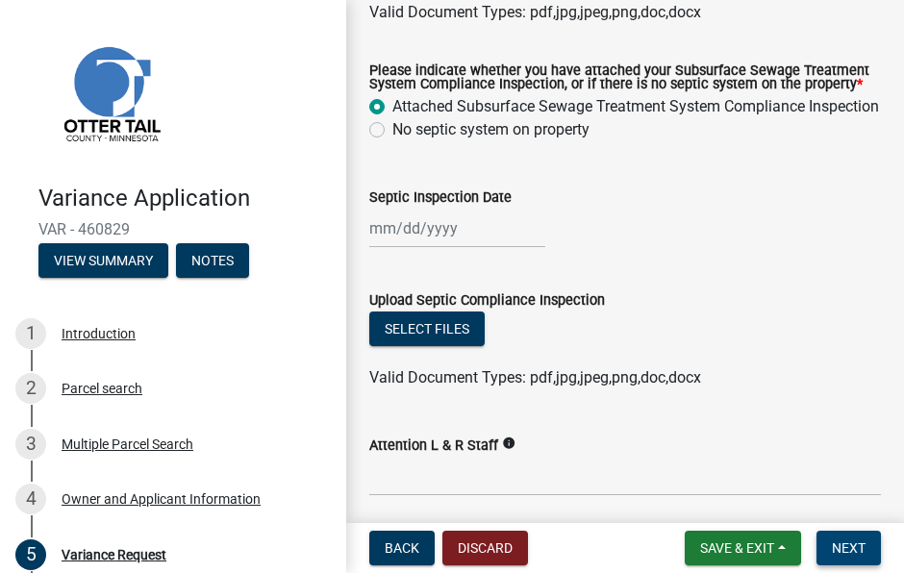
click at [860, 544] on span "Next" at bounding box center [849, 547] width 34 height 15
click at [462, 248] on div at bounding box center [457, 228] width 176 height 39
select select "8"
select select "2025"
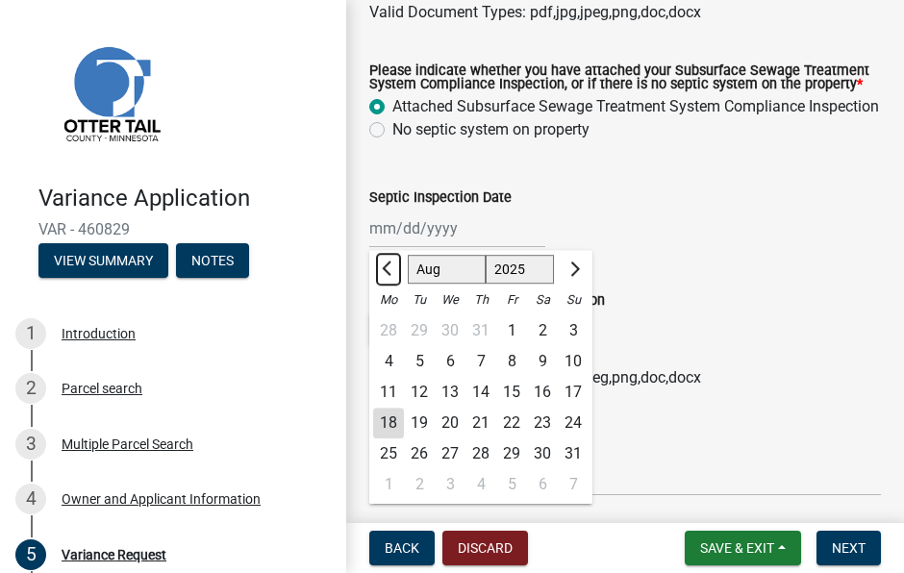
click at [388, 276] on span "Previous month" at bounding box center [389, 269] width 14 height 14
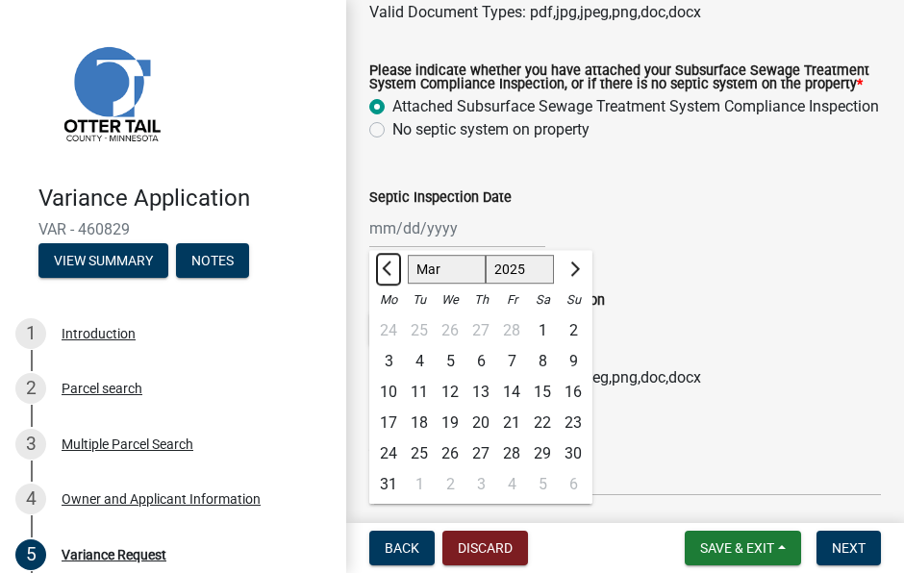
click at [388, 276] on span "Previous month" at bounding box center [389, 269] width 14 height 14
select select "12"
select select "2024"
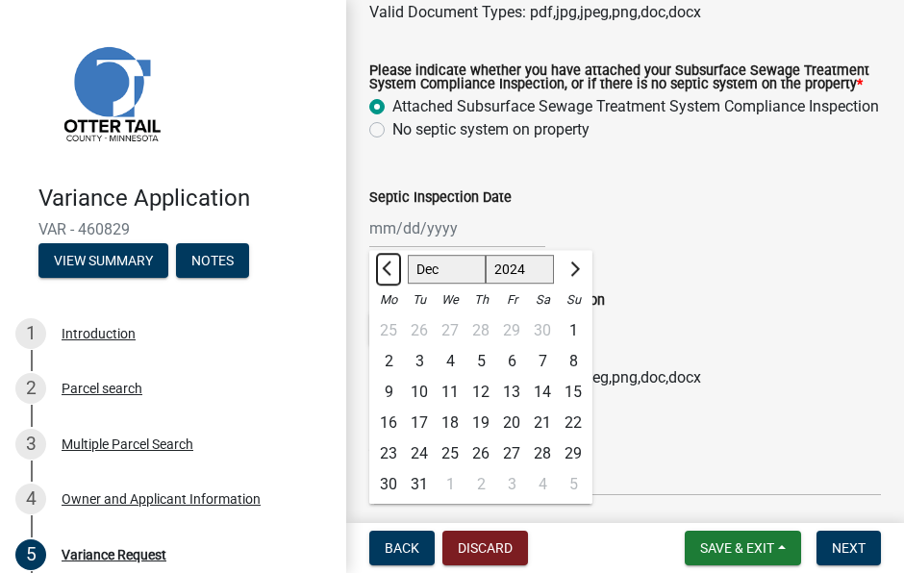
click at [388, 276] on span "Previous month" at bounding box center [389, 269] width 14 height 14
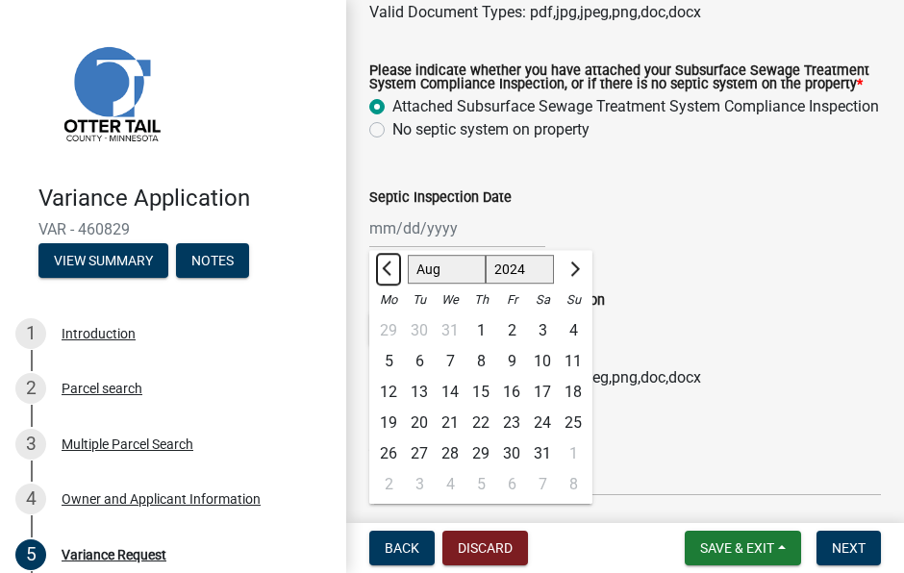
select select "7"
click at [424, 408] on div "16" at bounding box center [419, 392] width 31 height 31
type input "07/16/2024"
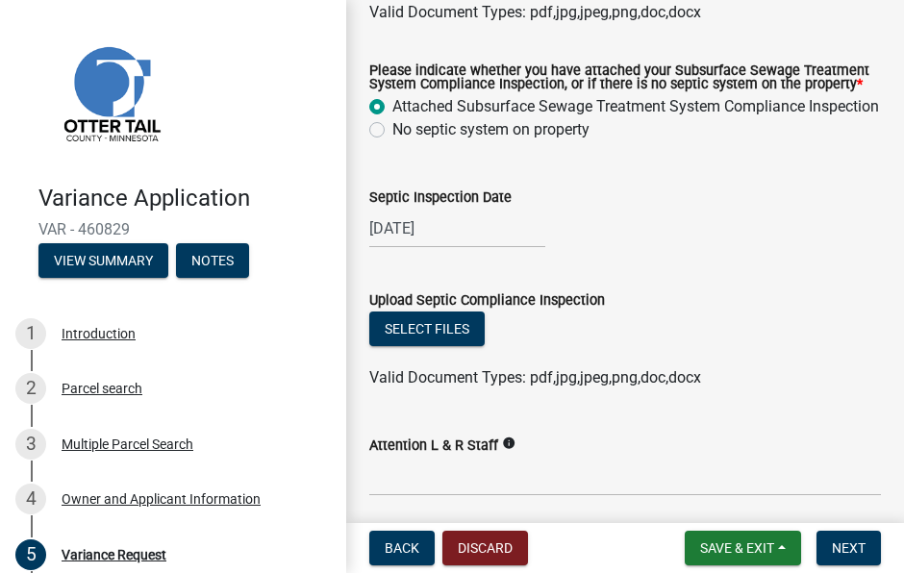
scroll to position [1232, 0]
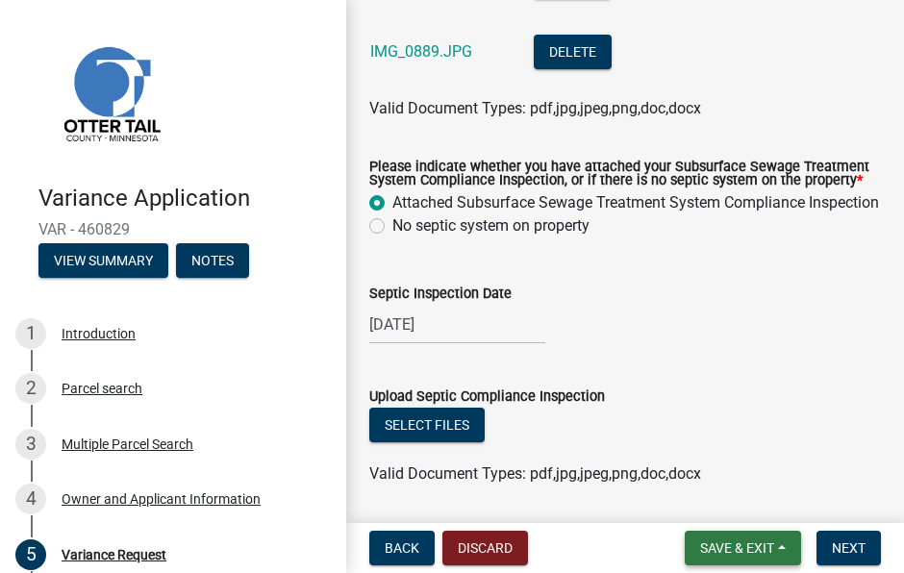
click at [750, 550] on span "Save & Exit" at bounding box center [737, 547] width 74 height 15
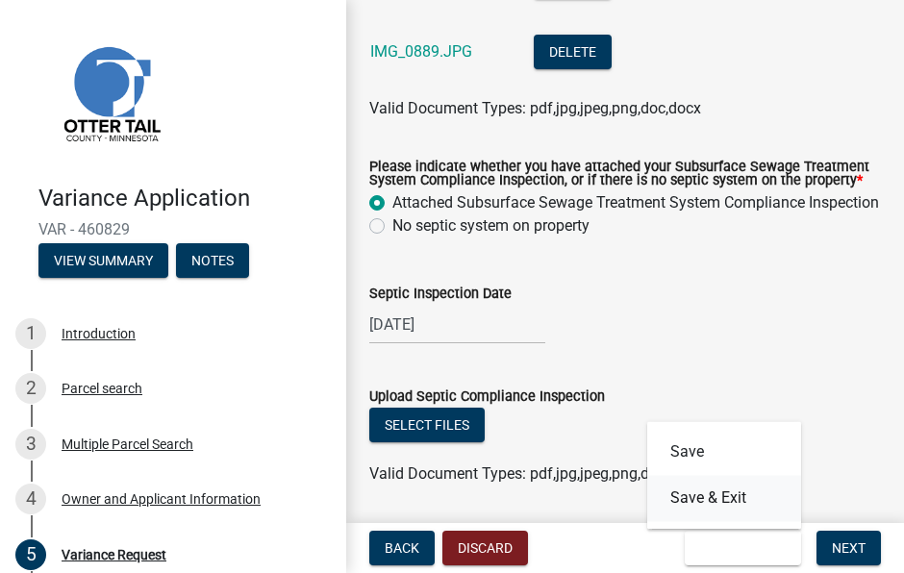
click at [710, 499] on button "Save & Exit" at bounding box center [724, 498] width 154 height 46
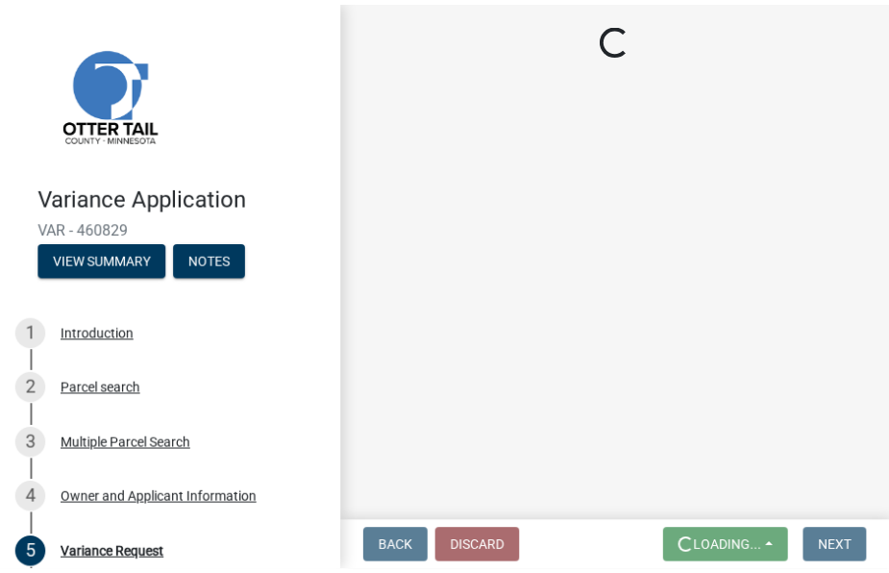
scroll to position [0, 0]
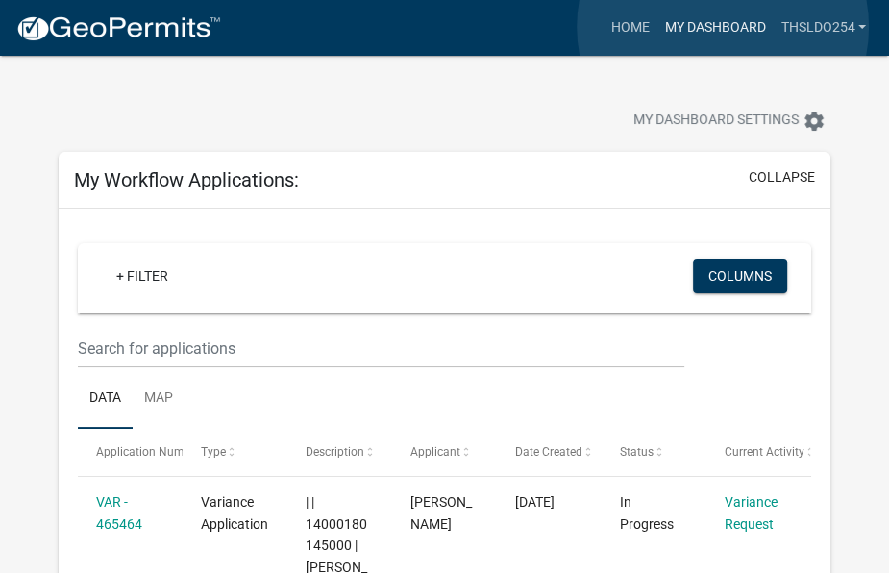
click at [723, 27] on link "My Dashboard" at bounding box center [715, 28] width 116 height 37
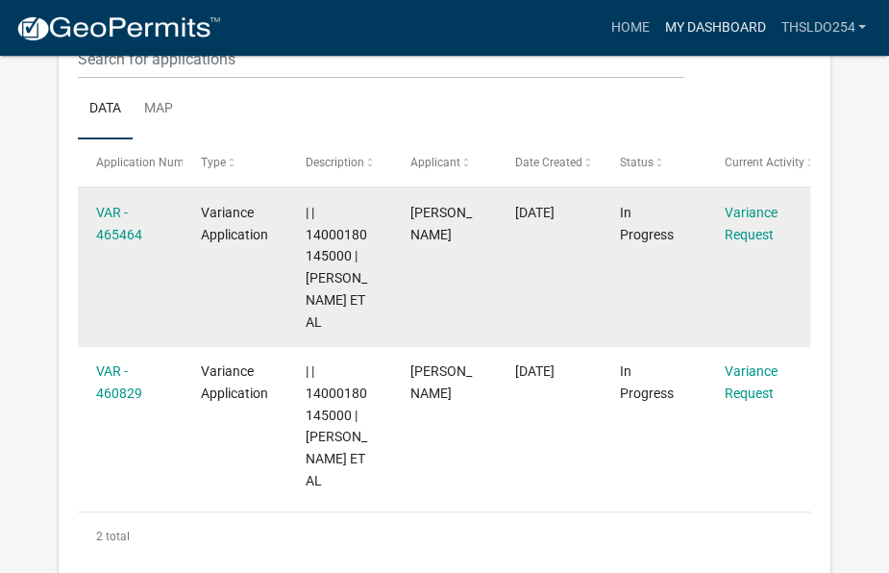
scroll to position [385, 0]
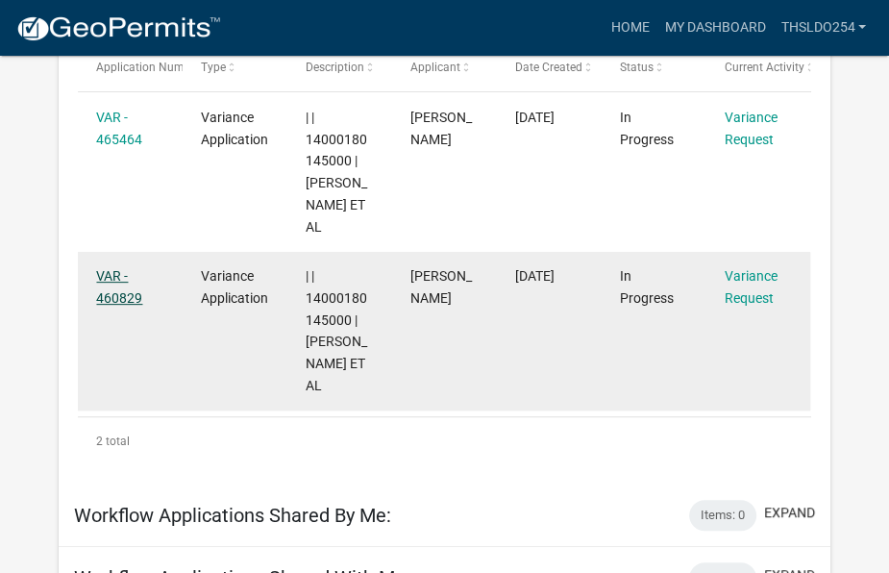
click at [127, 297] on link "VAR - 460829" at bounding box center [119, 286] width 46 height 37
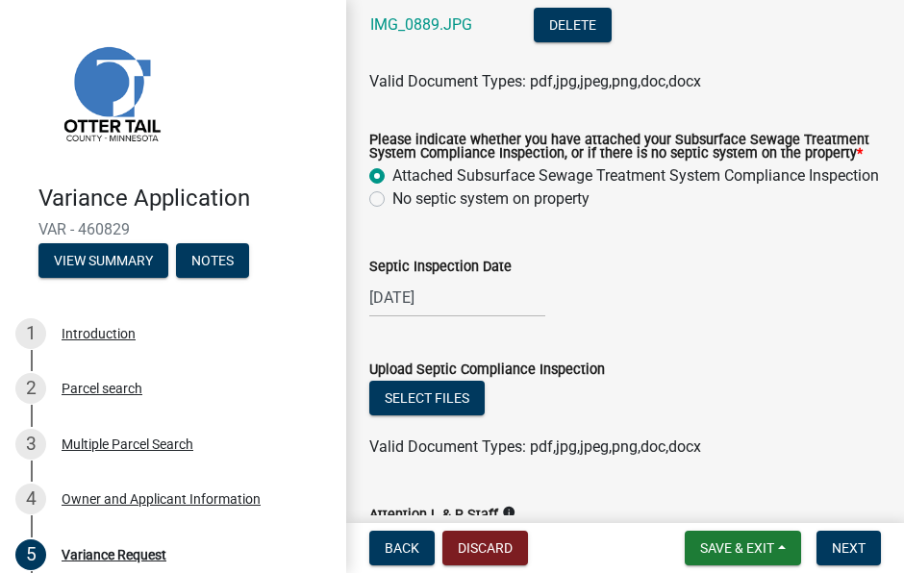
scroll to position [1346, 0]
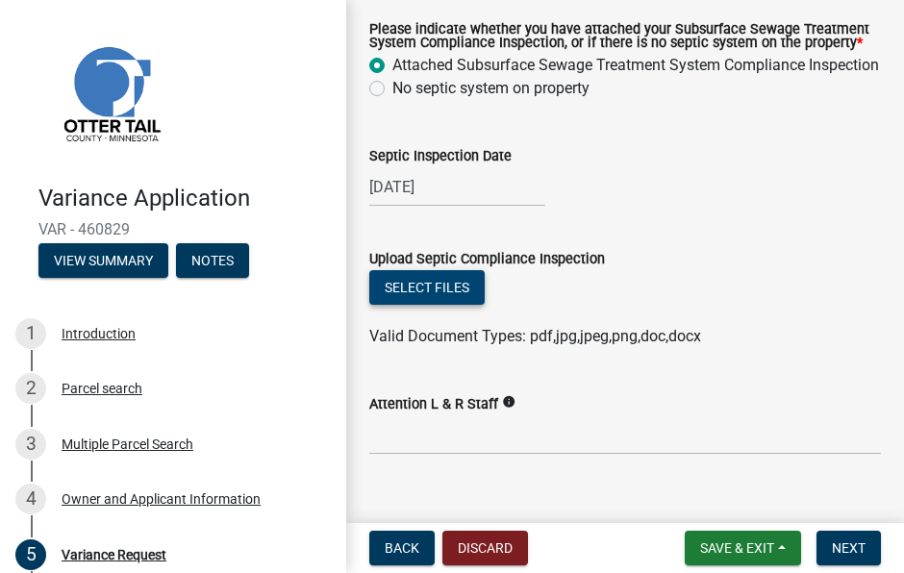
click at [458, 305] on button "Select files" at bounding box center [426, 287] width 115 height 35
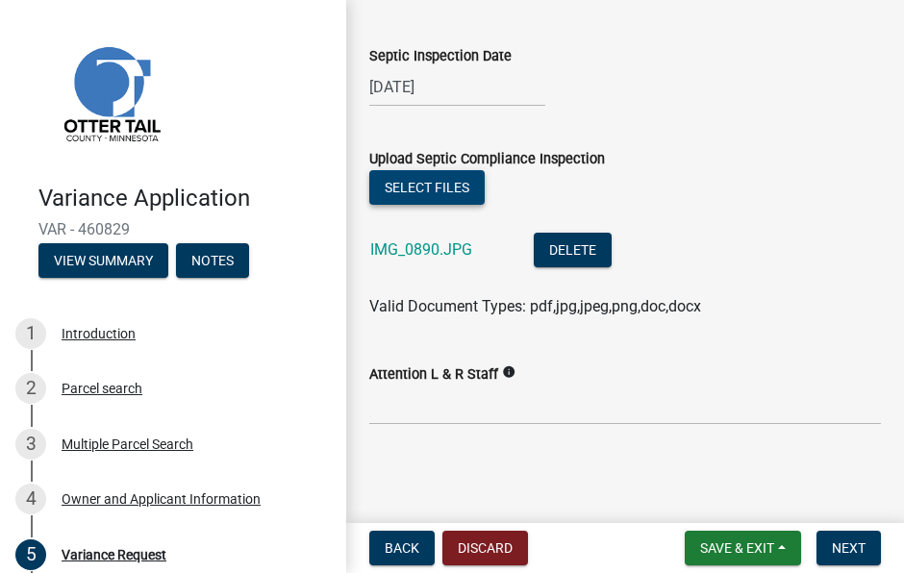
scroll to position [1471, 0]
click at [850, 550] on span "Next" at bounding box center [849, 547] width 34 height 15
click at [545, 312] on span "Valid Document Types: pdf,jpg,jpeg,png,doc,docx" at bounding box center [535, 306] width 332 height 18
click at [367, 312] on div "Valid Document Types: pdf,jpg,jpeg,png,doc,docx" at bounding box center [625, 306] width 540 height 23
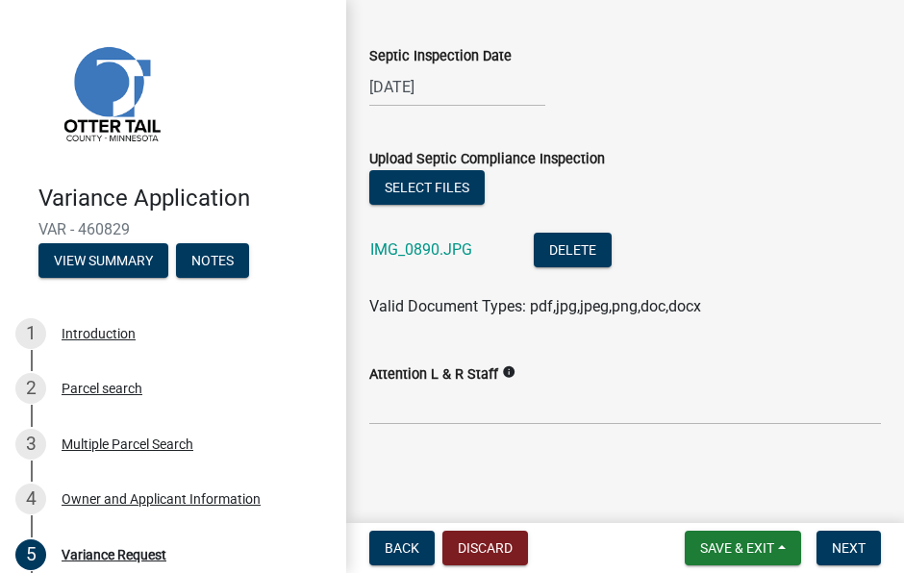
click at [732, 312] on div "Valid Document Types: pdf,jpg,jpeg,png,doc,docx" at bounding box center [625, 306] width 540 height 23
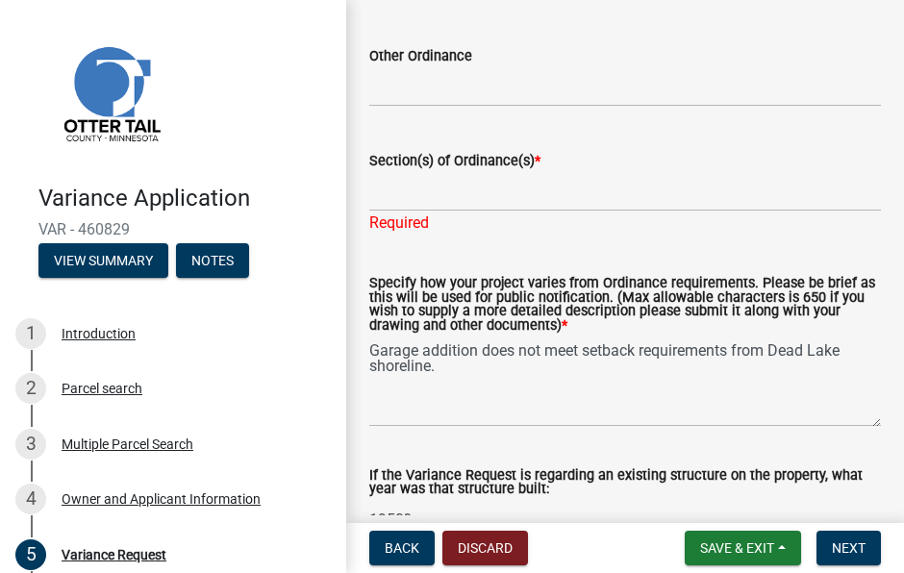
scroll to position [288, 0]
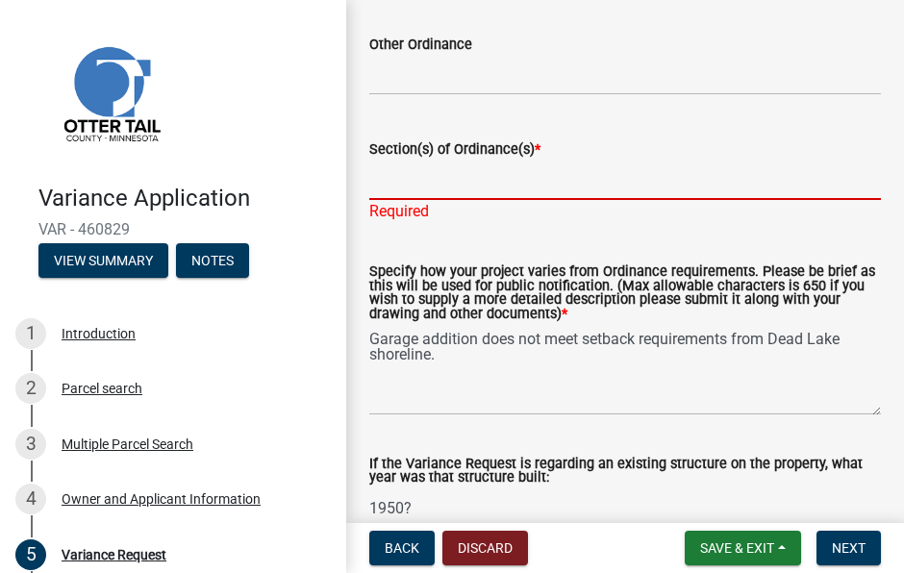
click at [490, 189] on input "Section(s) of Ordinance(s) *" at bounding box center [625, 180] width 512 height 39
click at [762, 547] on span "Save & Exit" at bounding box center [737, 547] width 74 height 15
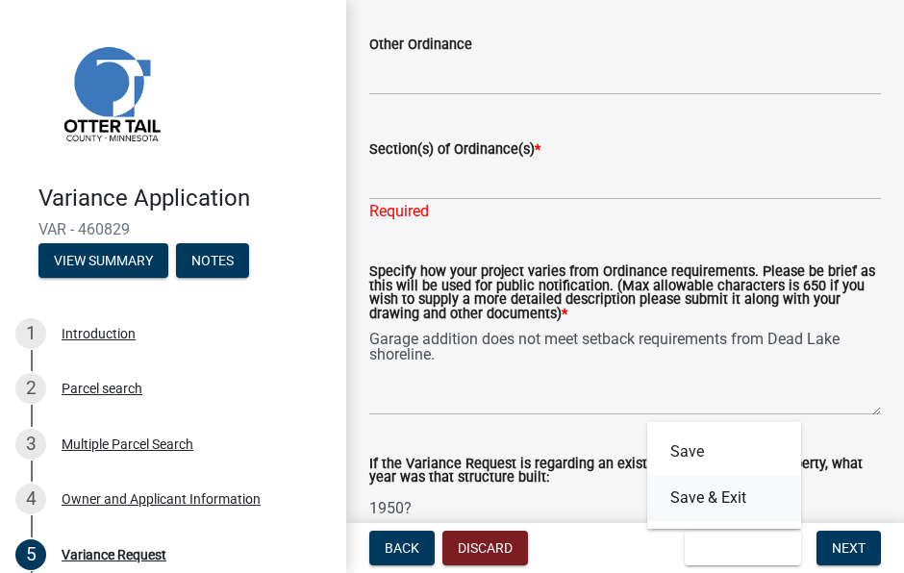
click at [738, 499] on button "Save & Exit" at bounding box center [724, 498] width 154 height 46
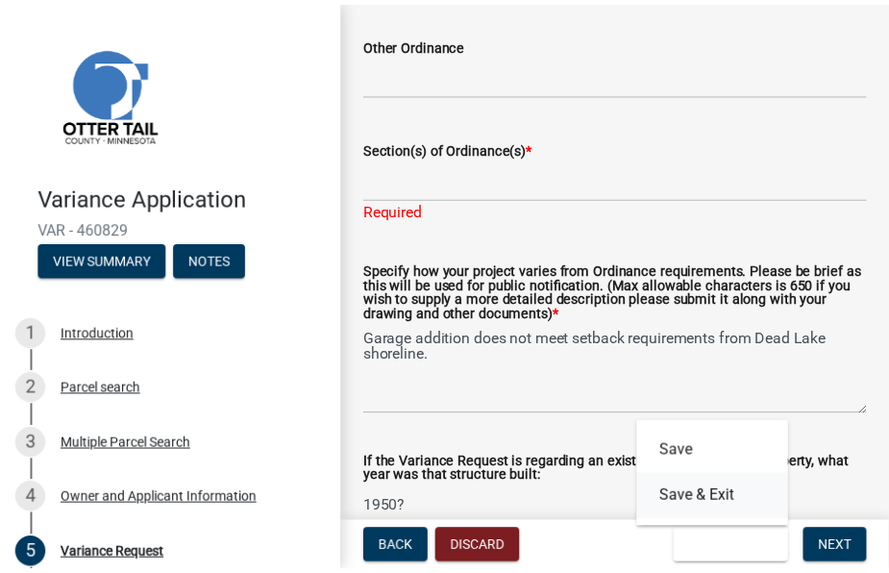
scroll to position [0, 0]
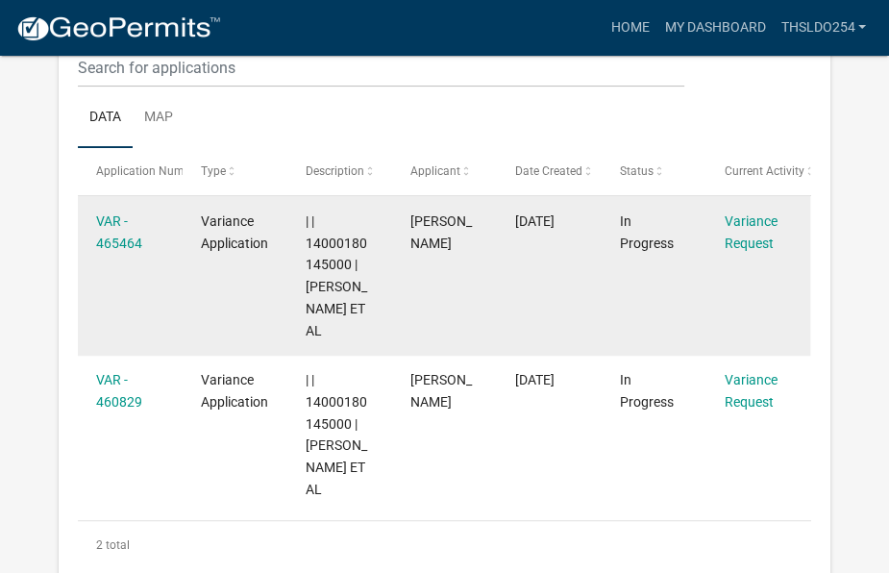
scroll to position [385, 0]
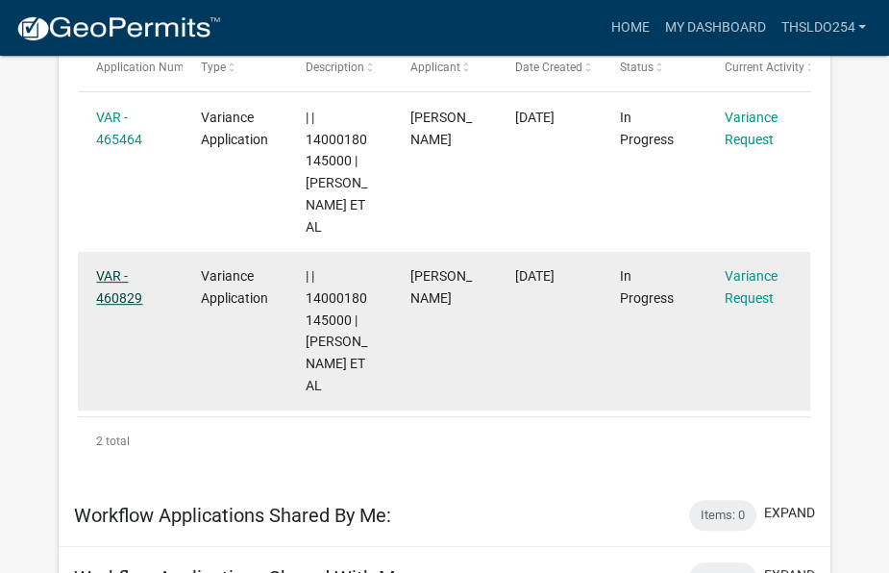
click at [127, 300] on link "VAR - 460829" at bounding box center [119, 286] width 46 height 37
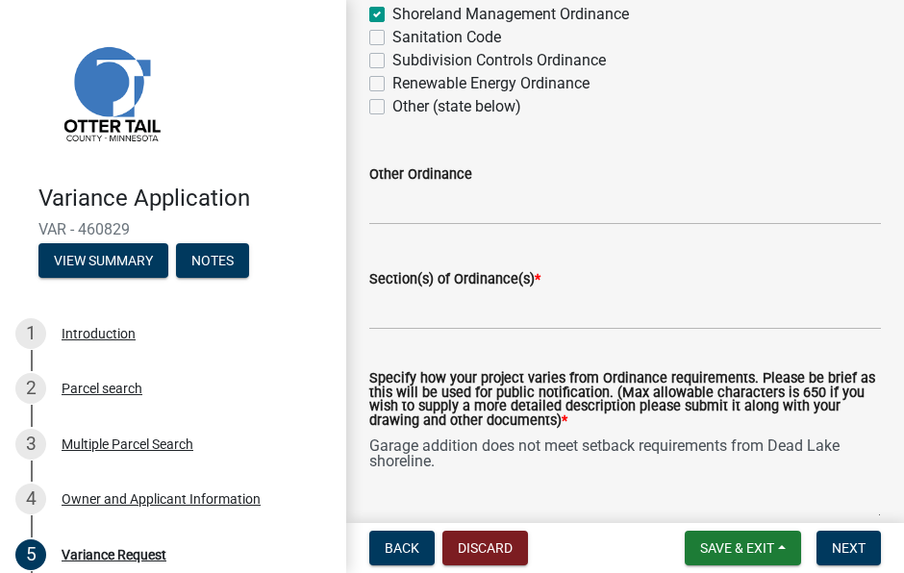
scroll to position [192, 0]
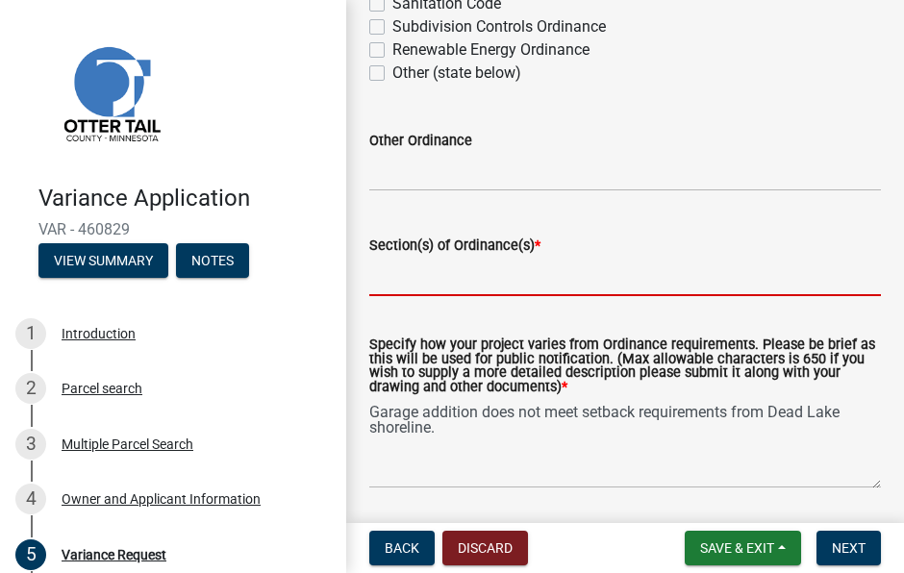
click at [467, 270] on input "Section(s) of Ordinance(s) *" at bounding box center [625, 276] width 512 height 39
type input "6"
click at [845, 545] on span "Next" at bounding box center [849, 547] width 34 height 15
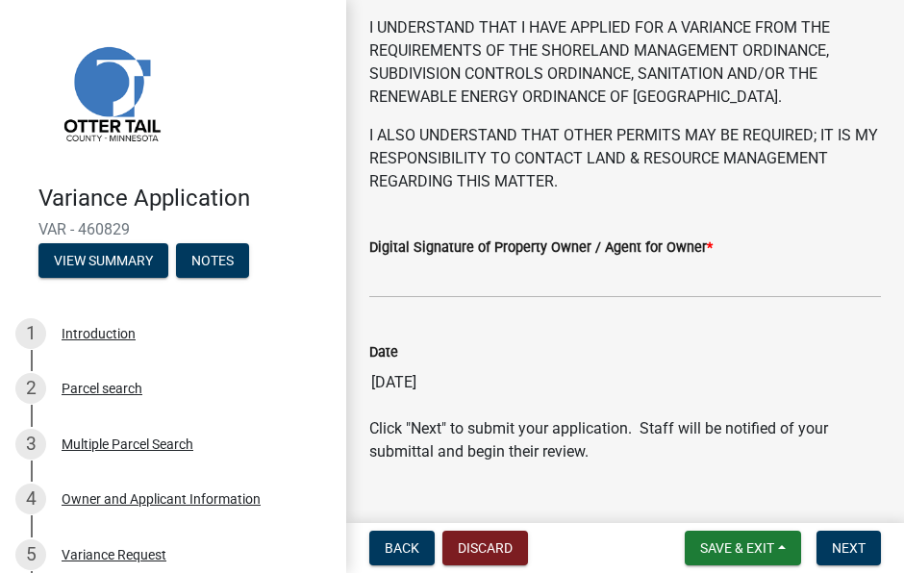
scroll to position [175, 0]
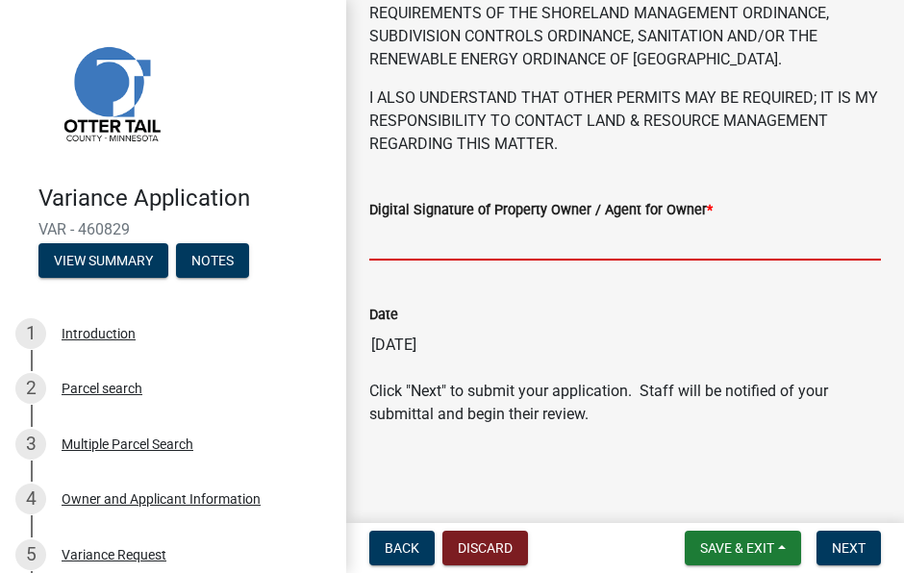
click at [419, 239] on input "Digital Signature of Property Owner / Agent for Owner *" at bounding box center [625, 240] width 512 height 39
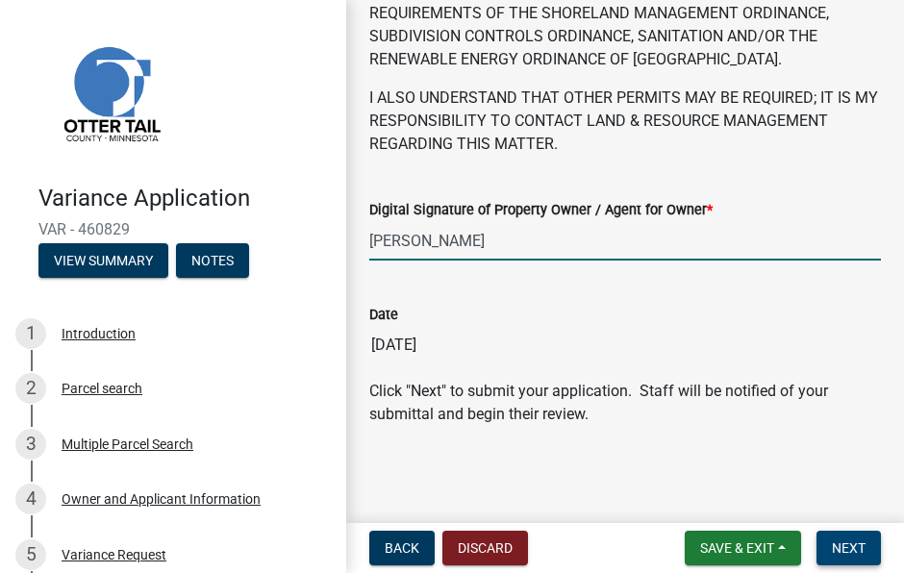
type input "Curt Pederson"
click at [854, 549] on span "Next" at bounding box center [849, 547] width 34 height 15
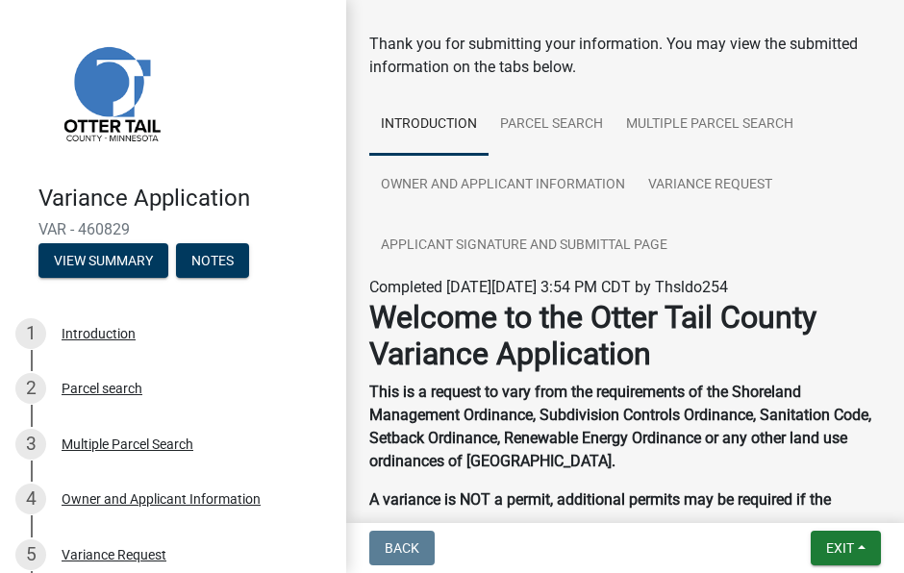
scroll to position [0, 0]
